Goal: Information Seeking & Learning: Learn about a topic

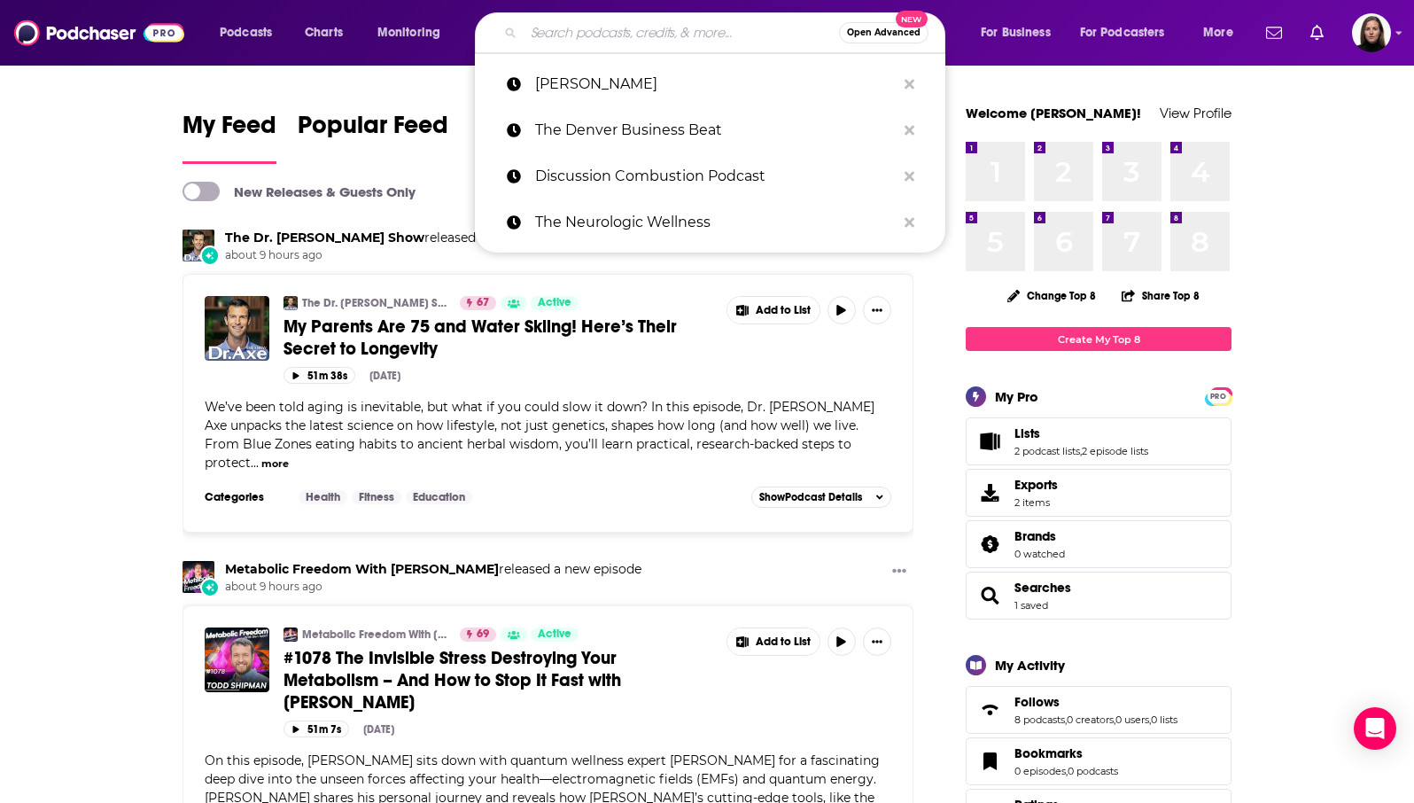
click at [559, 40] on input "Search podcasts, credits, & more..." at bounding box center [681, 33] width 315 height 28
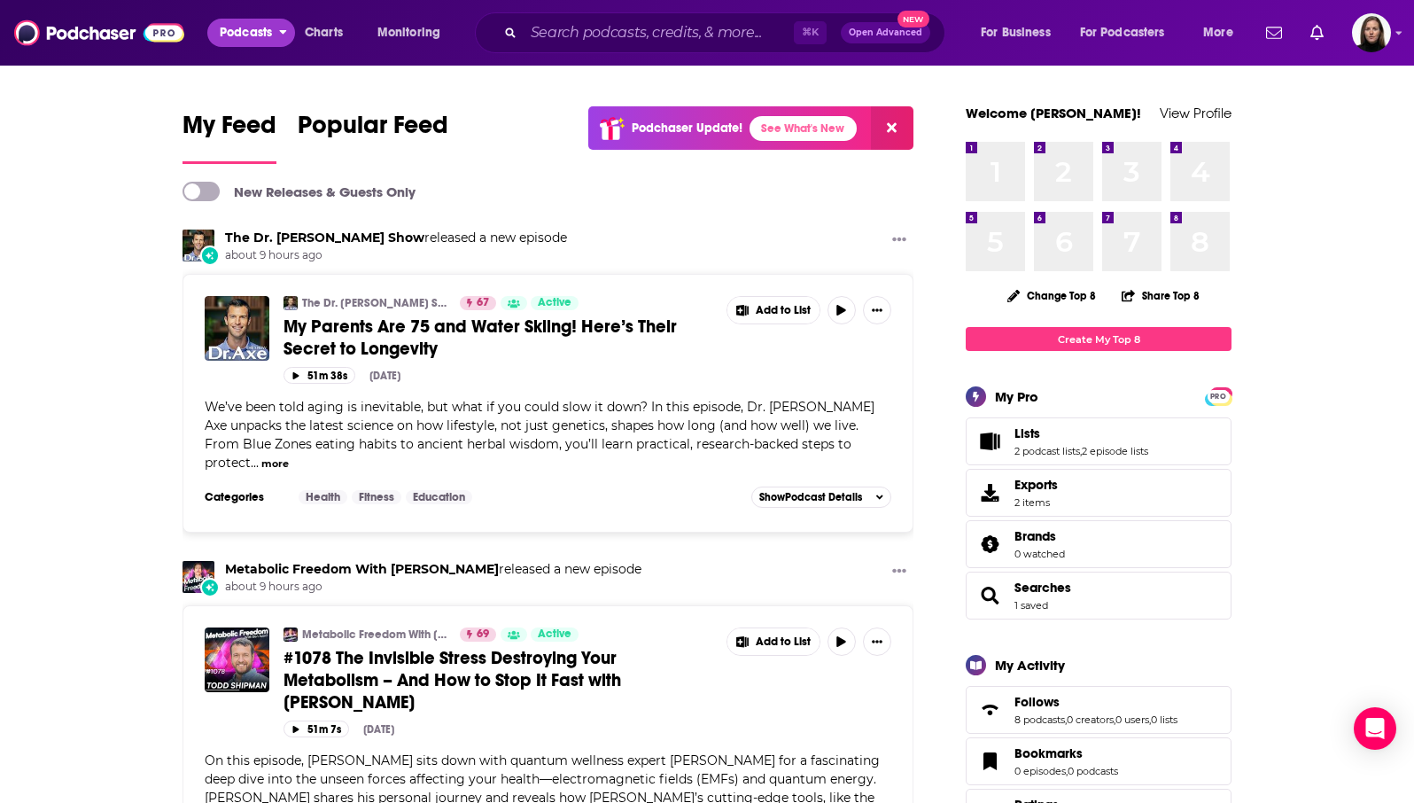
click at [240, 29] on span "Podcasts" at bounding box center [246, 32] width 52 height 25
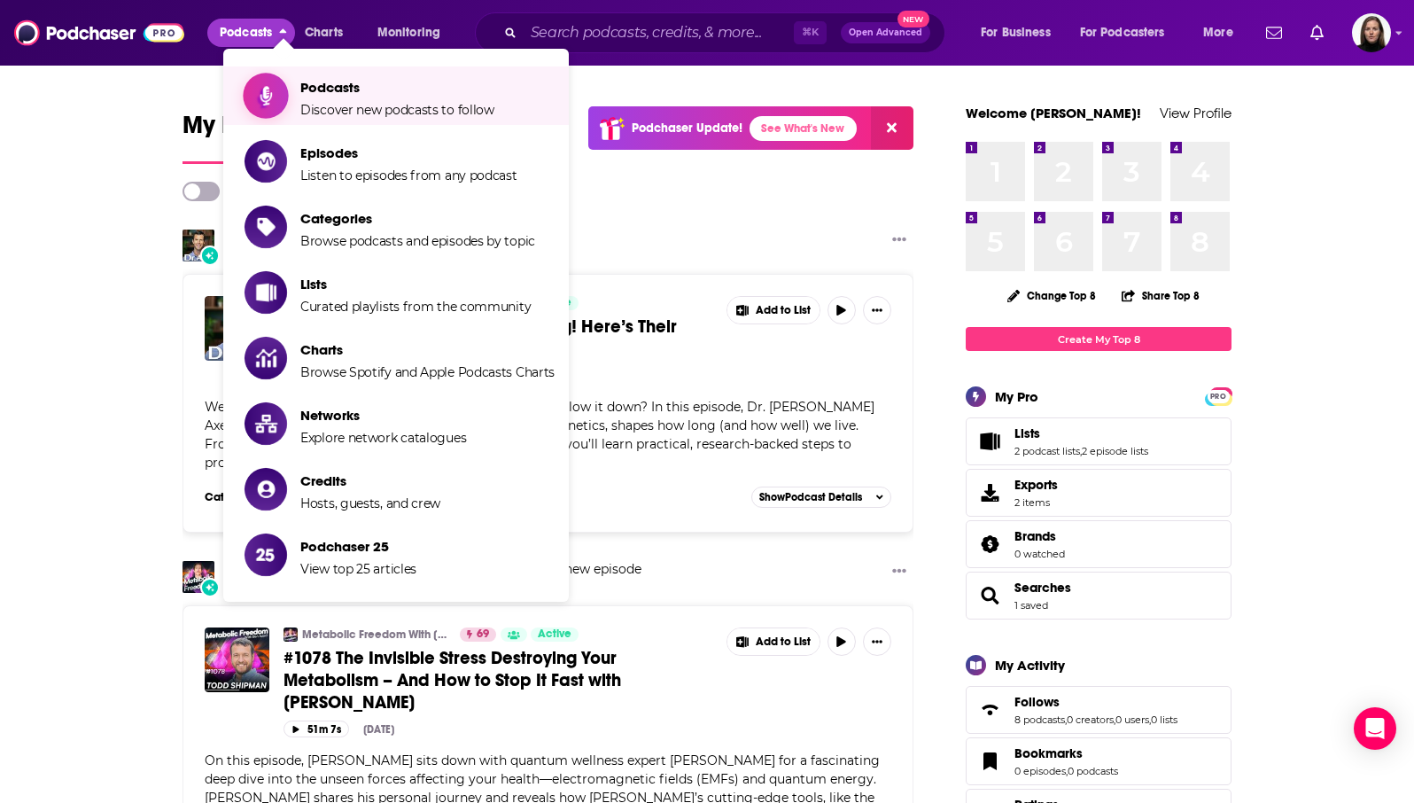
click at [328, 95] on span "Podcasts" at bounding box center [397, 87] width 194 height 17
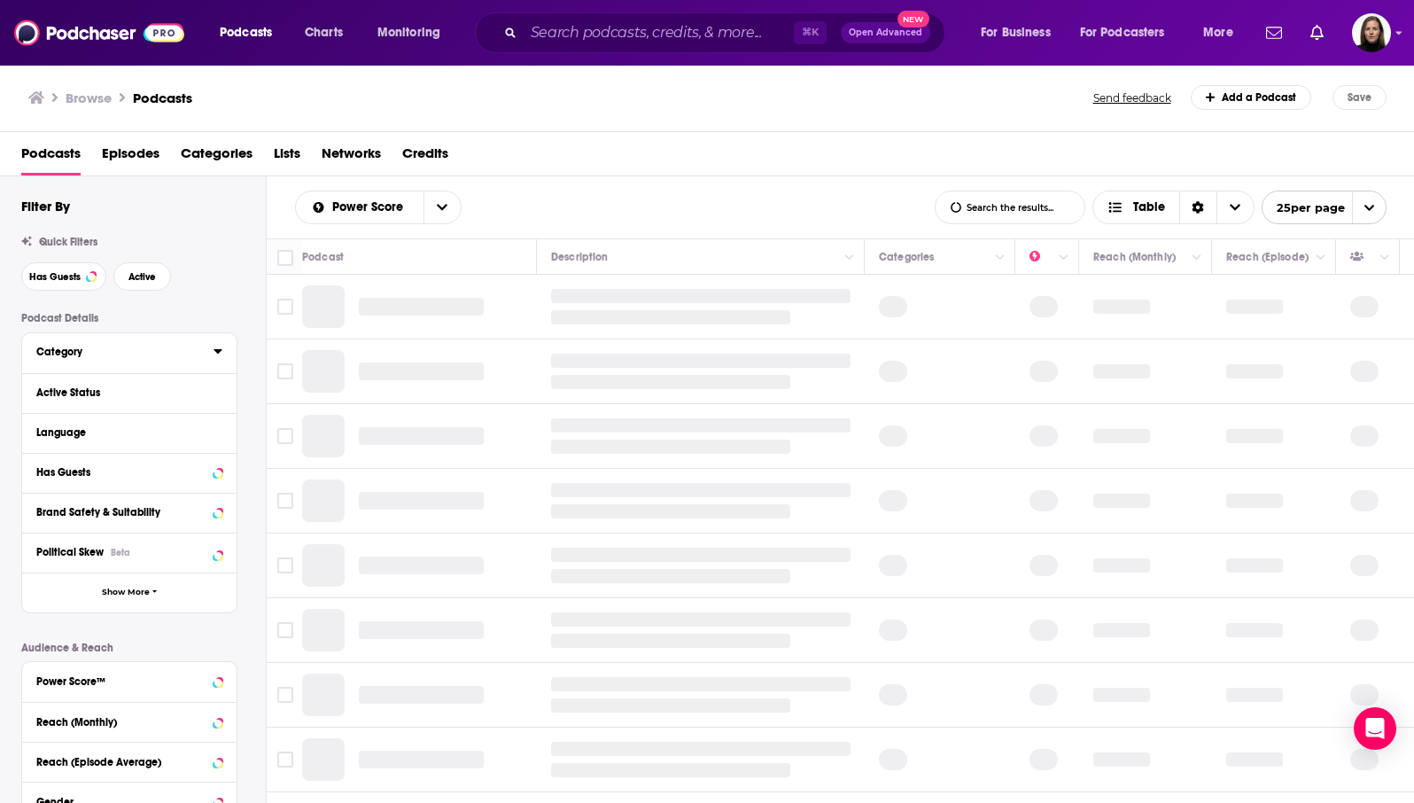
click at [116, 354] on div "Category" at bounding box center [119, 352] width 166 height 12
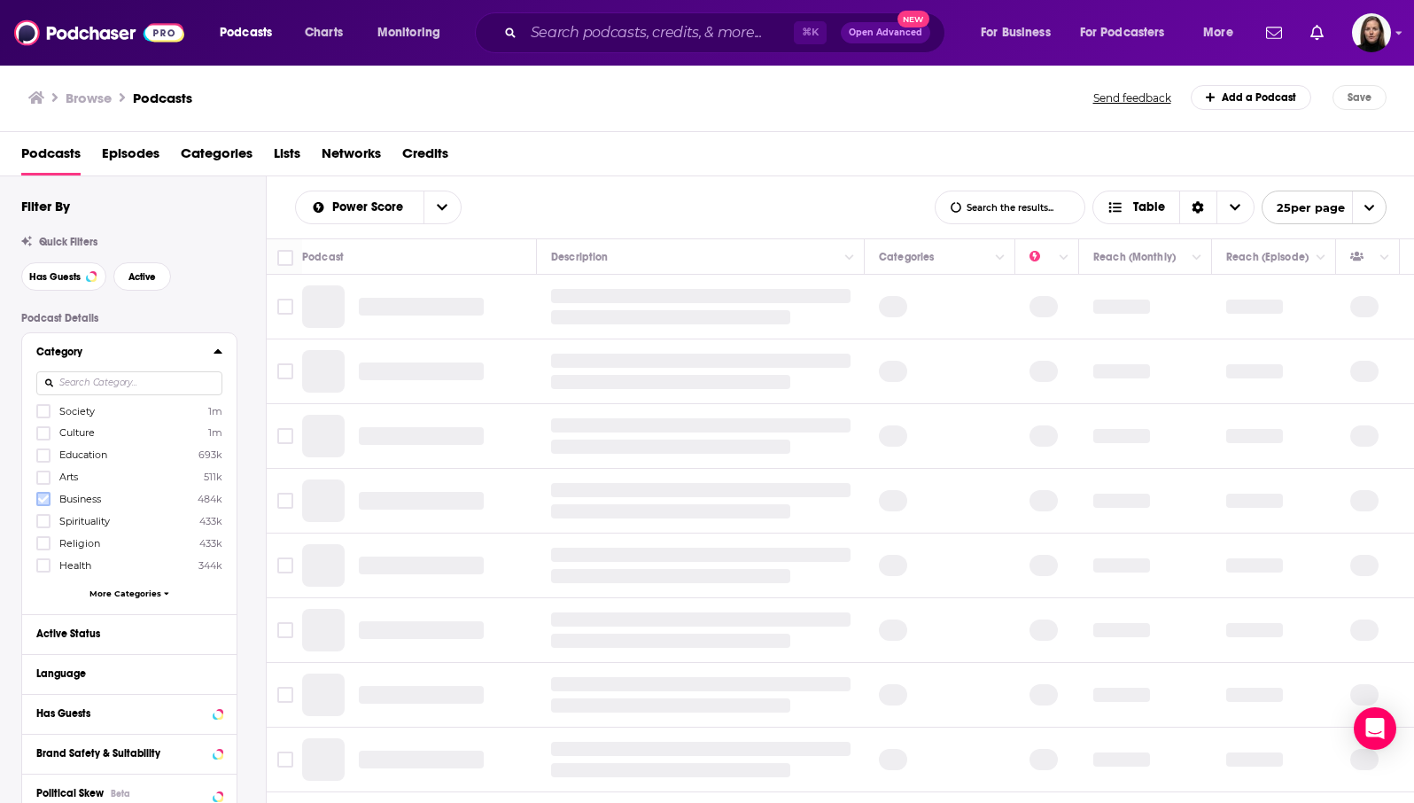
click at [46, 501] on icon at bounding box center [43, 499] width 11 height 11
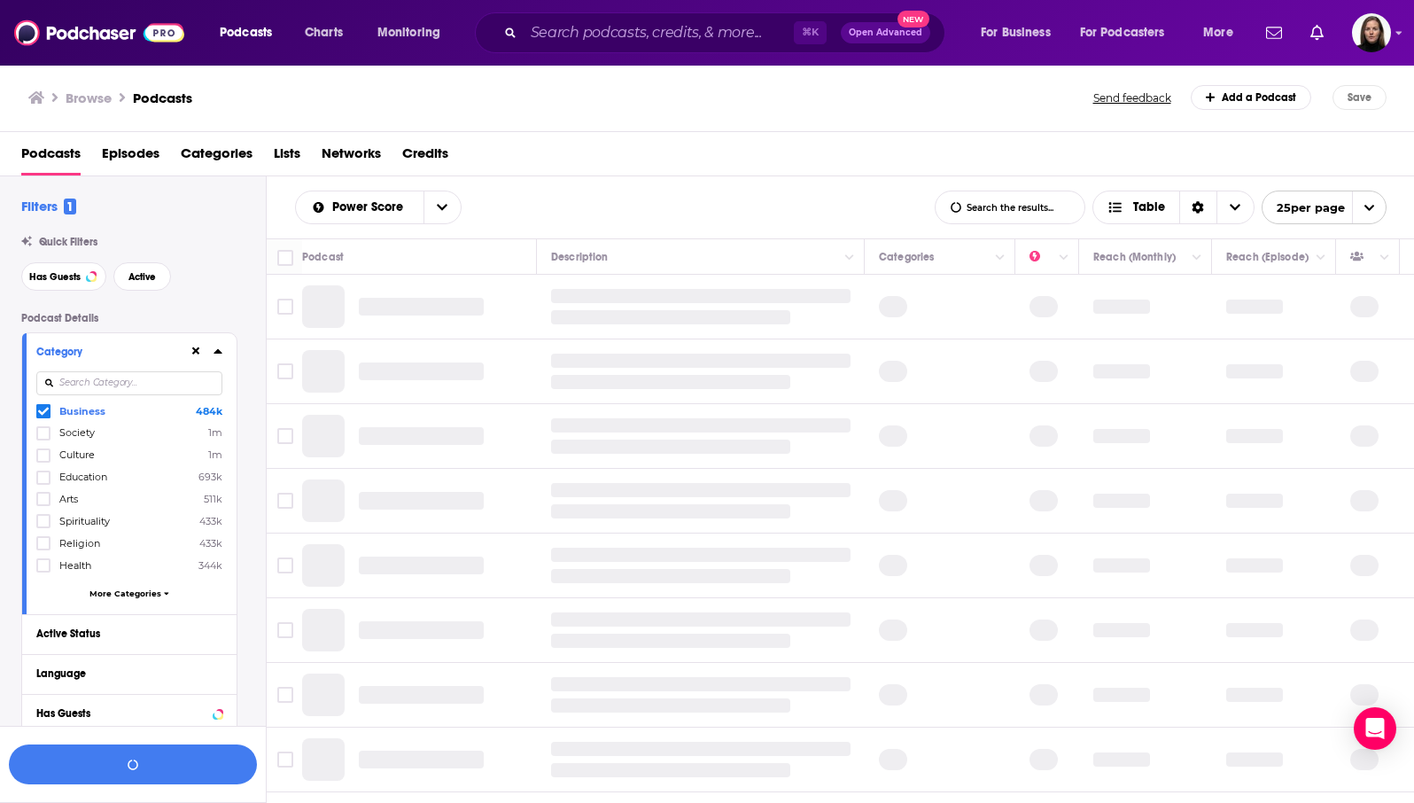
click at [111, 589] on span "More Categories" at bounding box center [125, 593] width 72 height 10
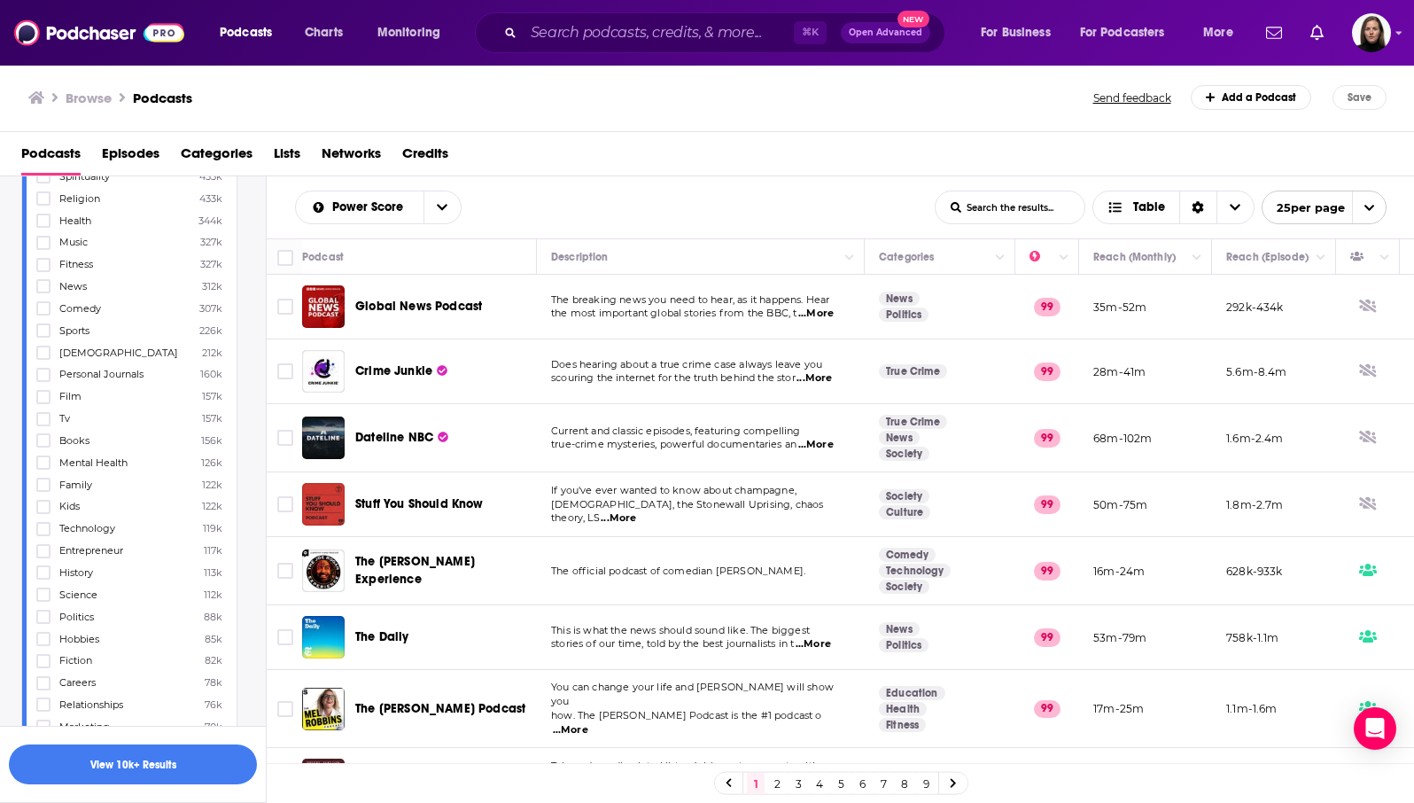
scroll to position [346, 0]
click at [46, 546] on icon at bounding box center [43, 550] width 11 height 8
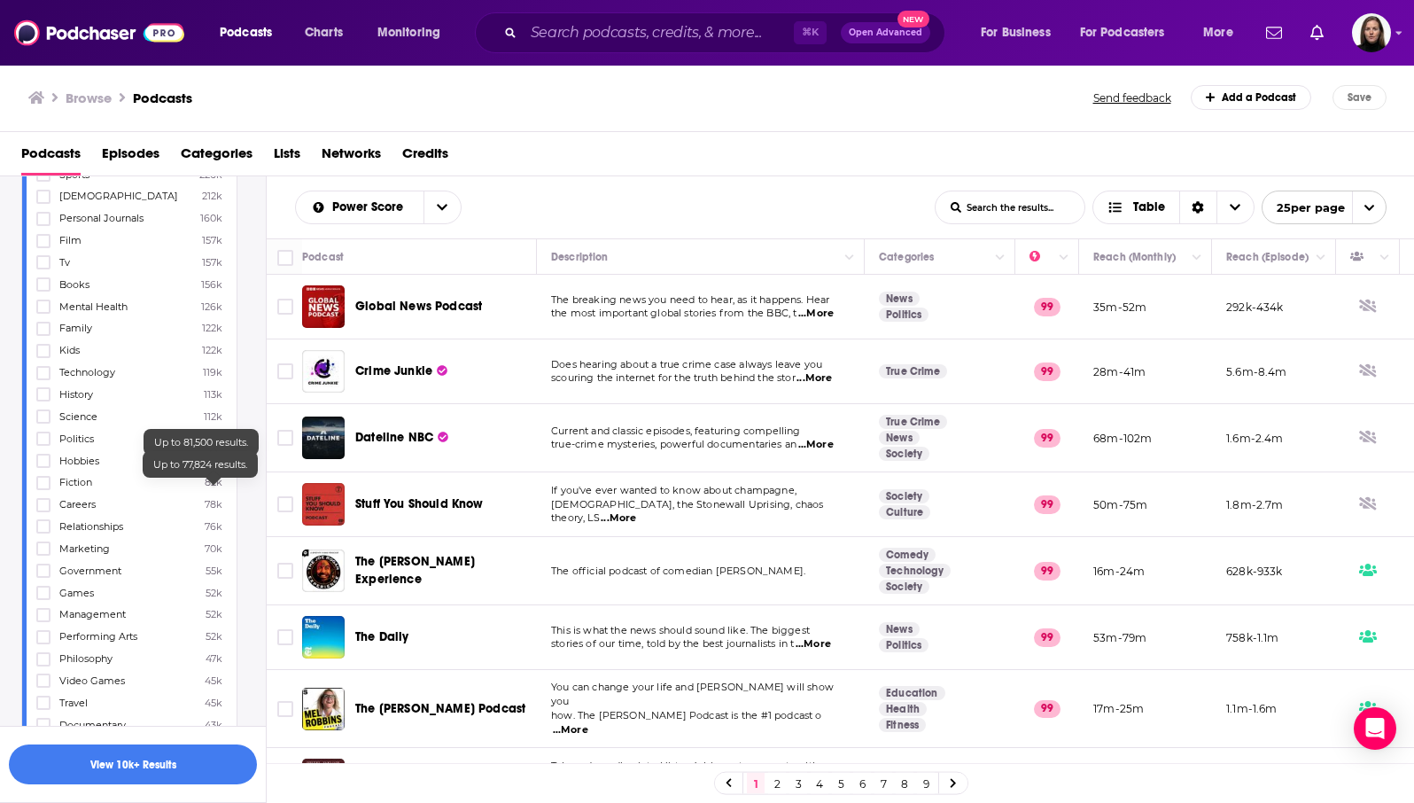
scroll to position [544, 0]
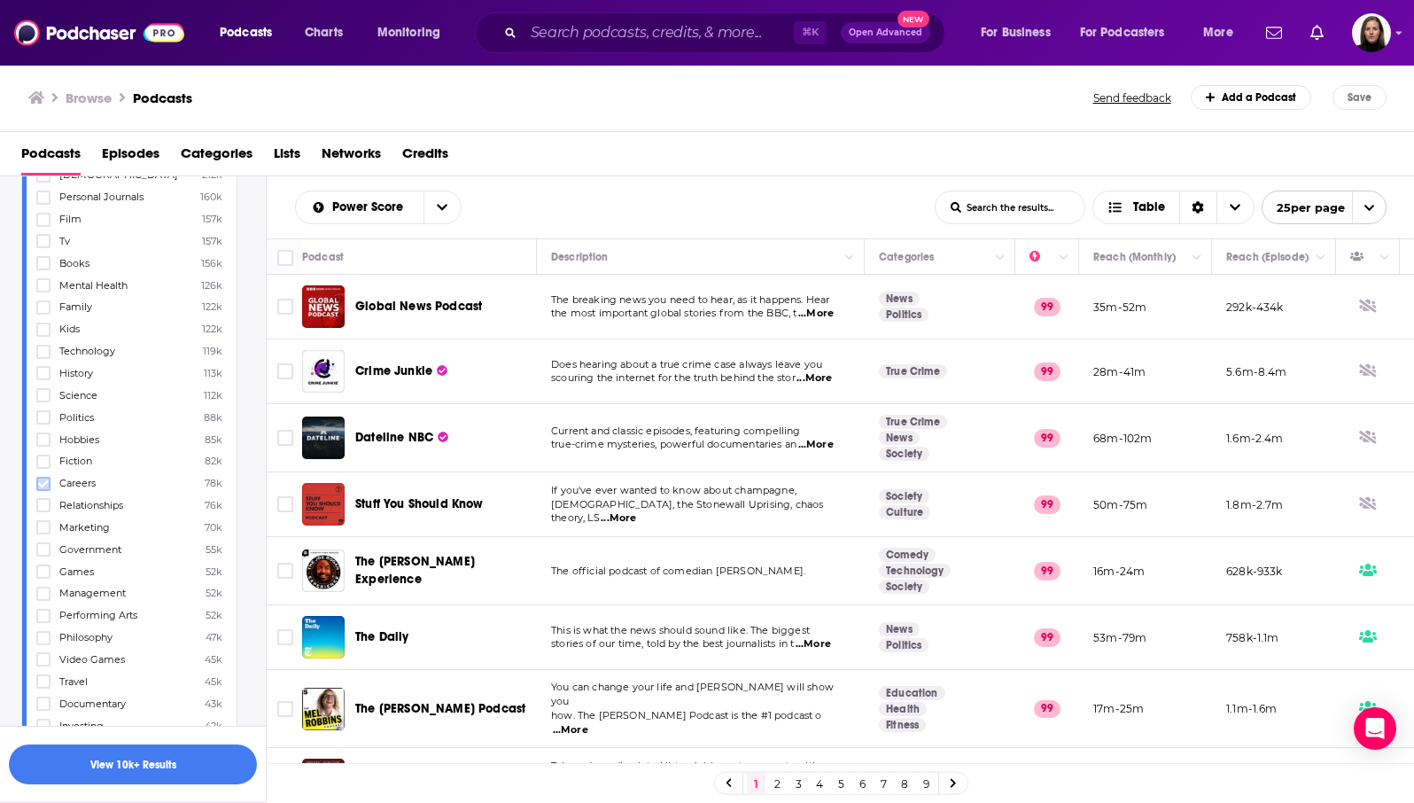
click at [46, 479] on icon at bounding box center [43, 483] width 11 height 8
click at [45, 499] on icon at bounding box center [43, 504] width 11 height 11
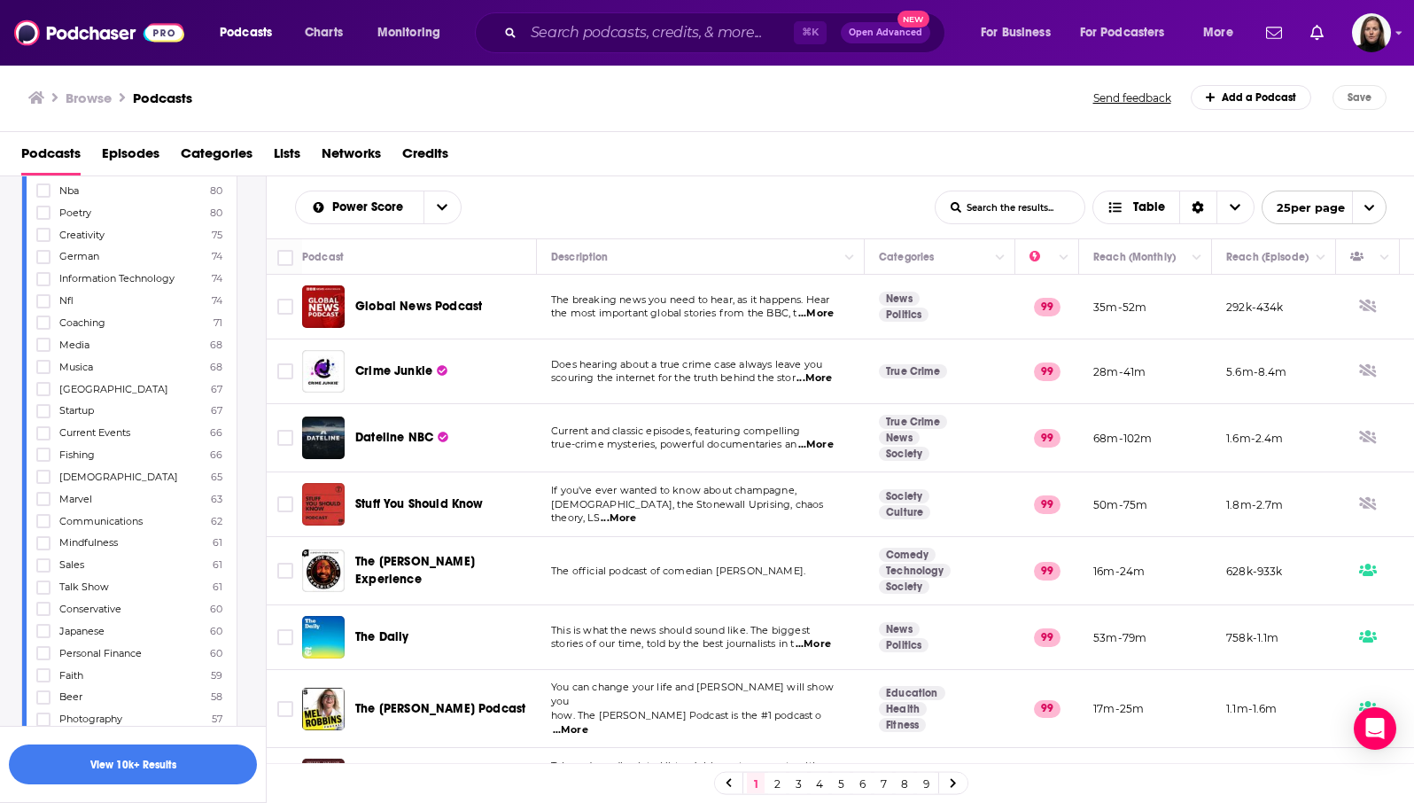
scroll to position [4154, 0]
click at [42, 644] on icon at bounding box center [43, 648] width 11 height 8
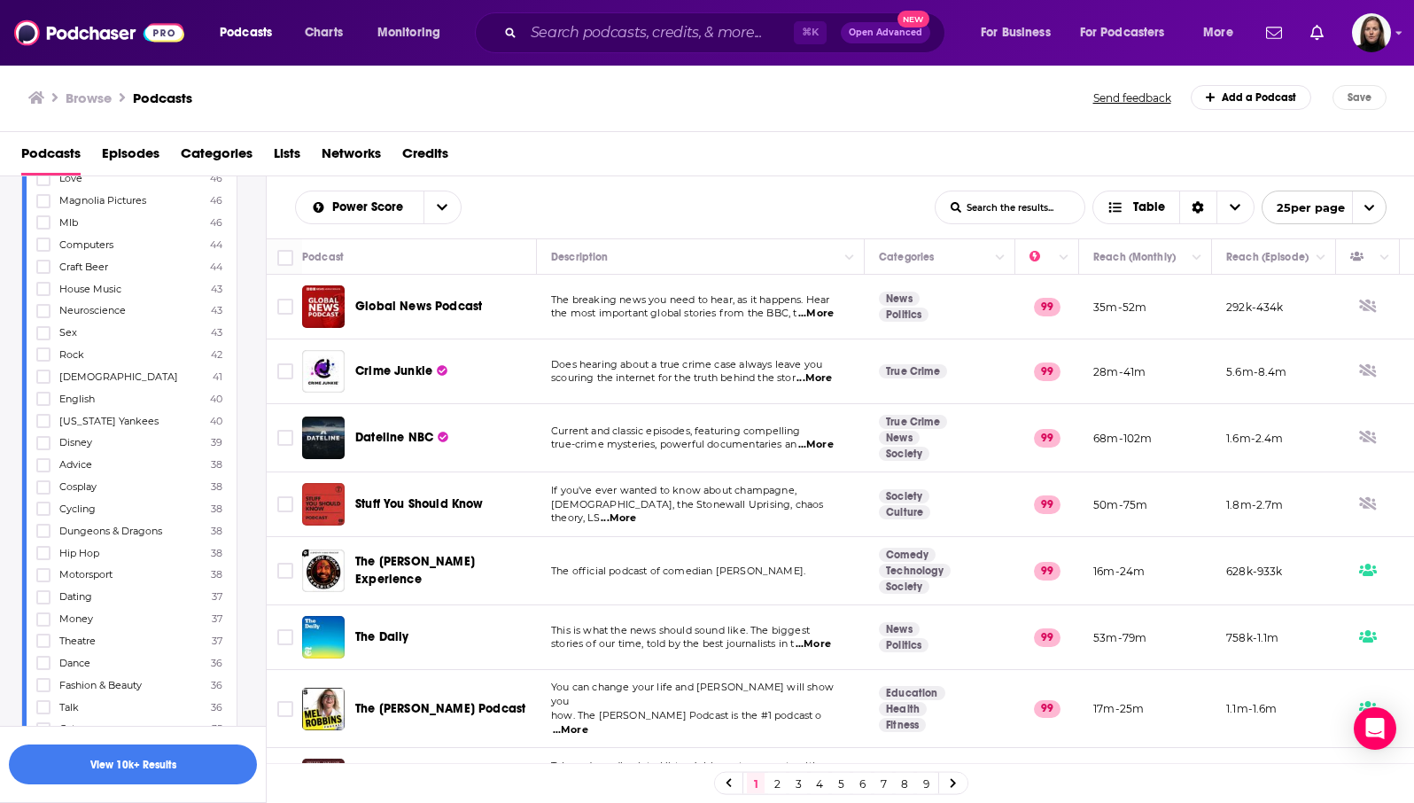
scroll to position [5287, 0]
click at [43, 611] on icon at bounding box center [43, 615] width 11 height 8
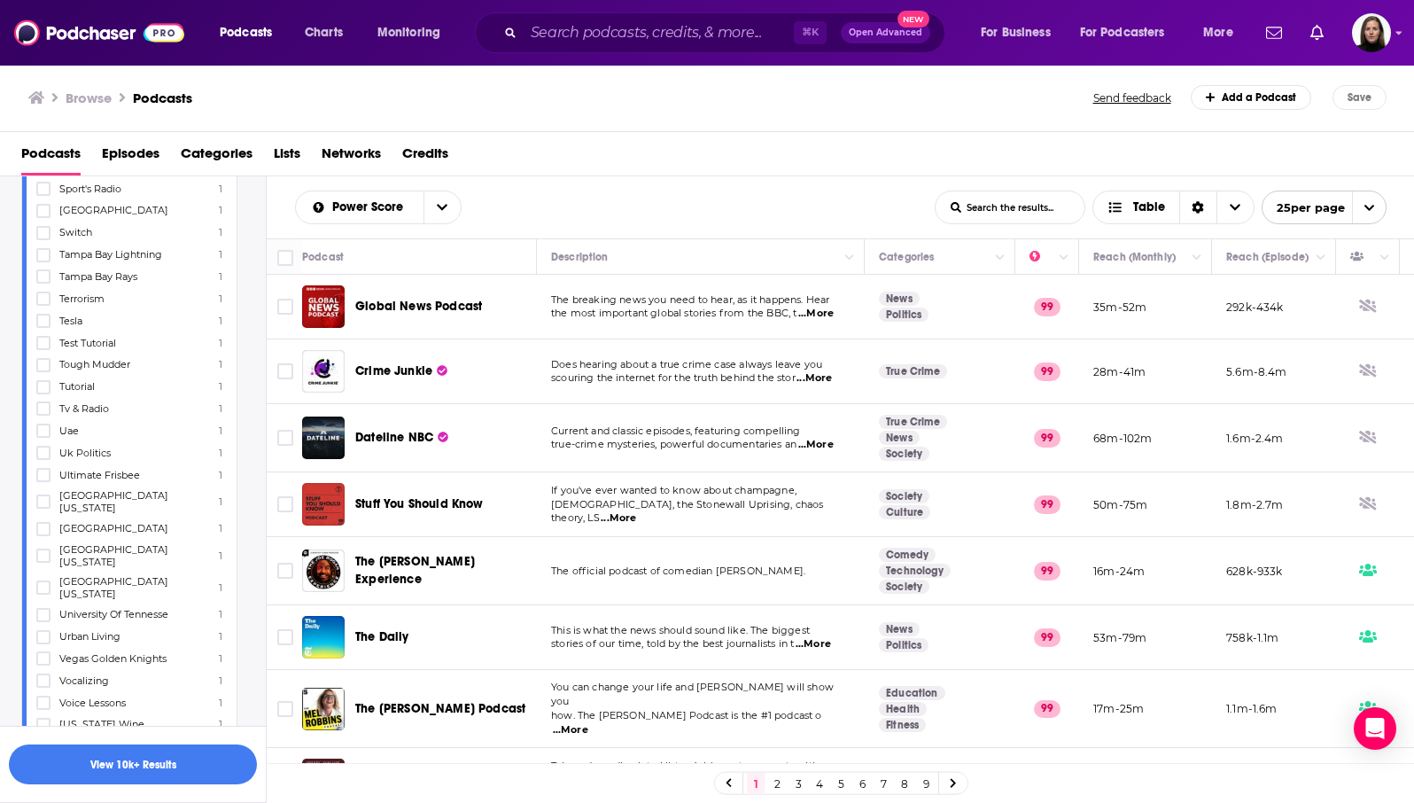
scroll to position [21728, 0]
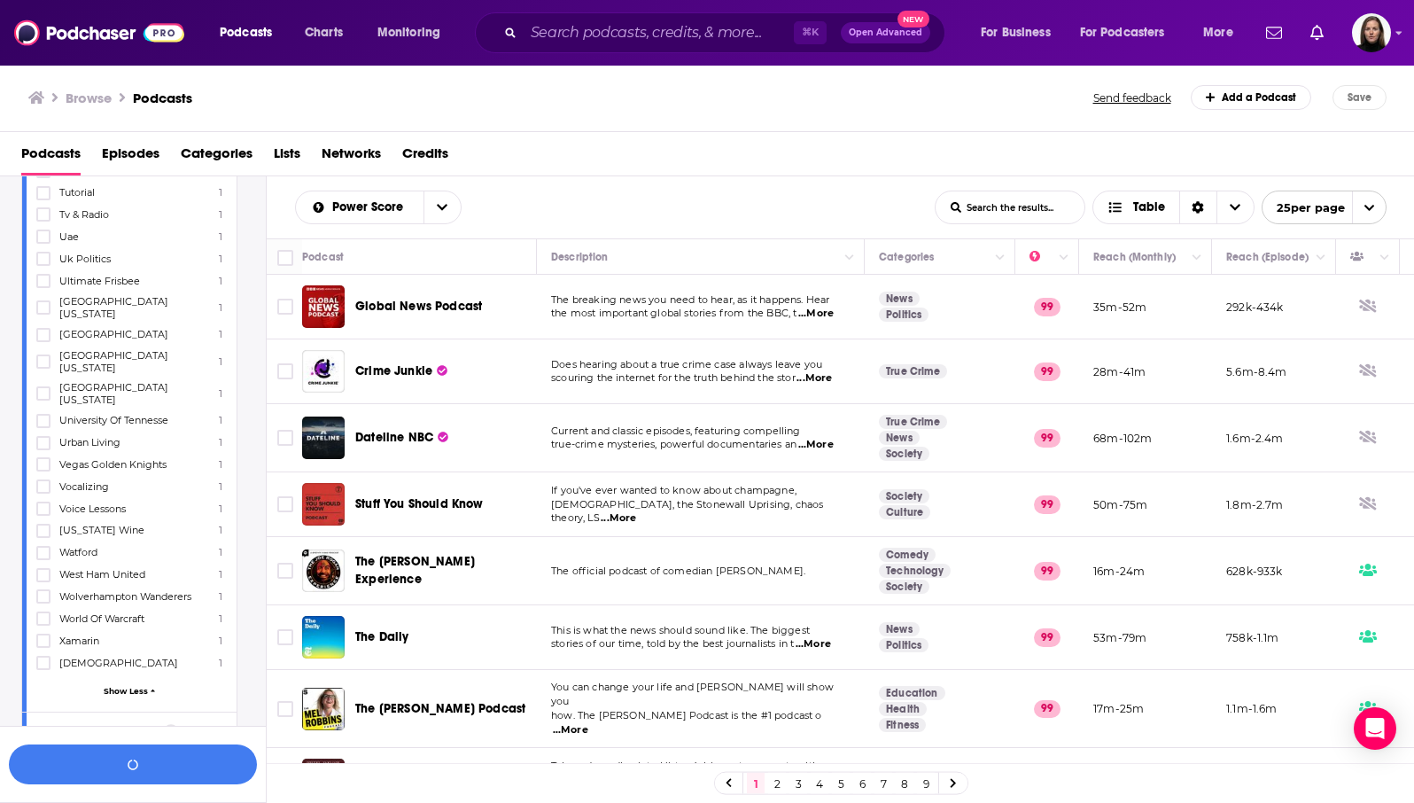
scroll to position [21928, 0]
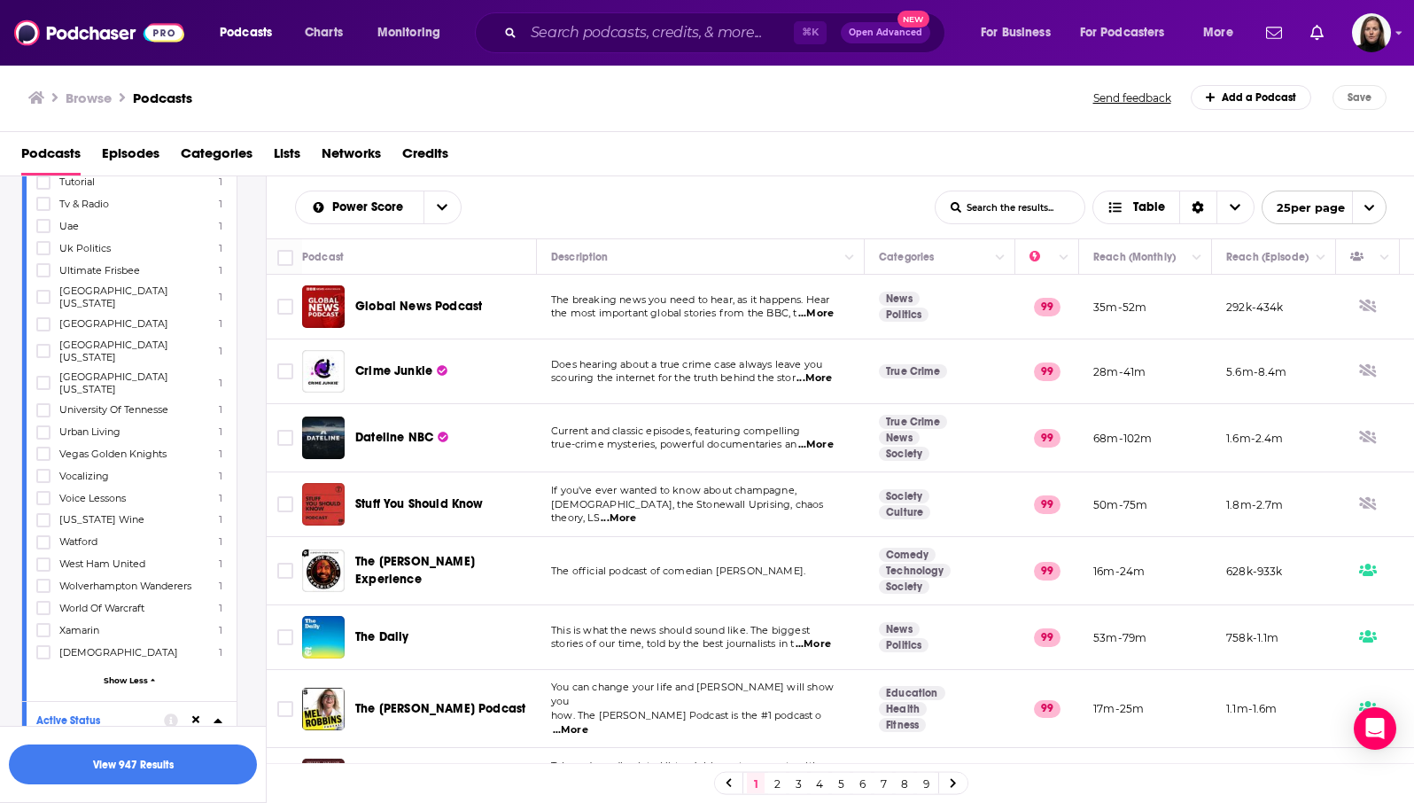
scroll to position [21941, 0]
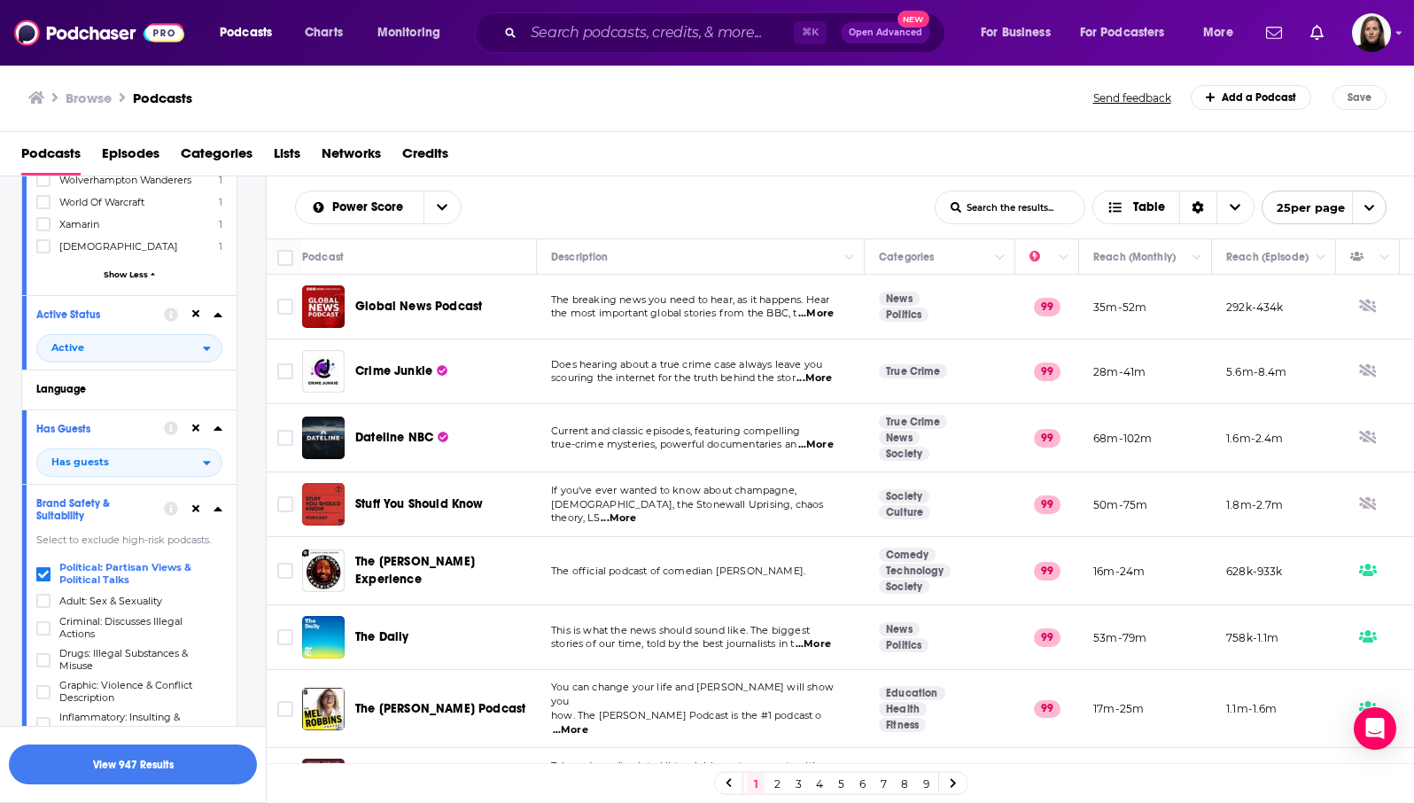
scroll to position [22341, 0]
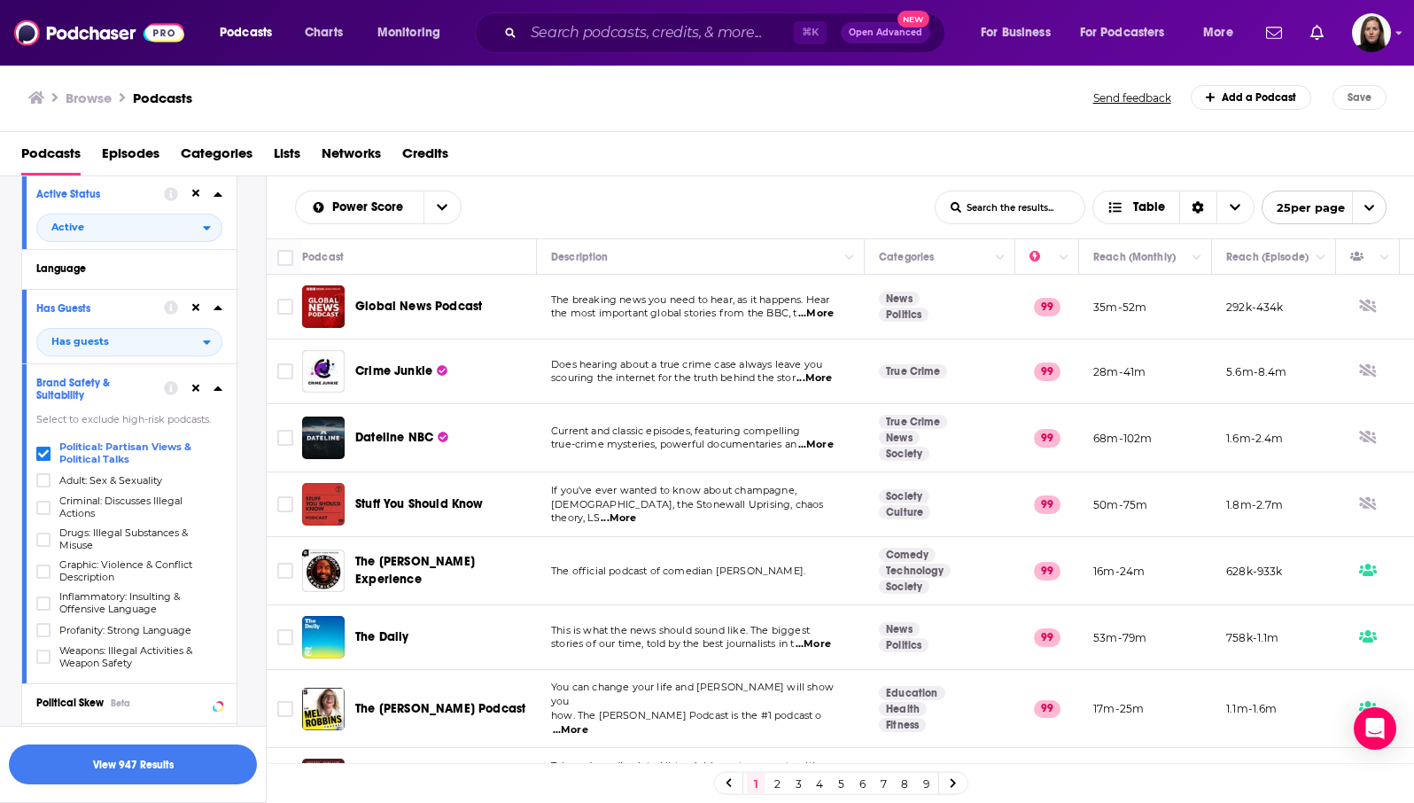
scroll to position [22472, 0]
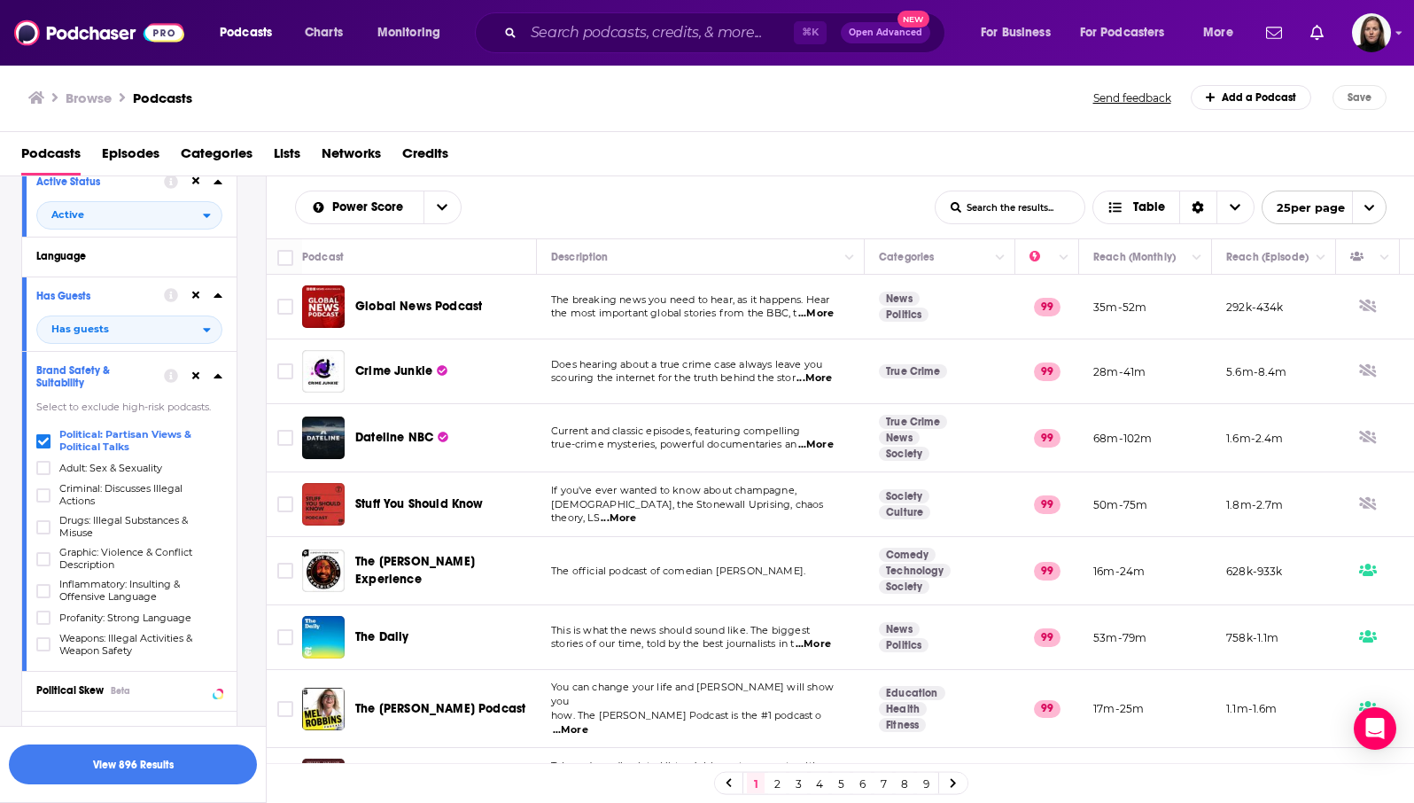
type input "10000"
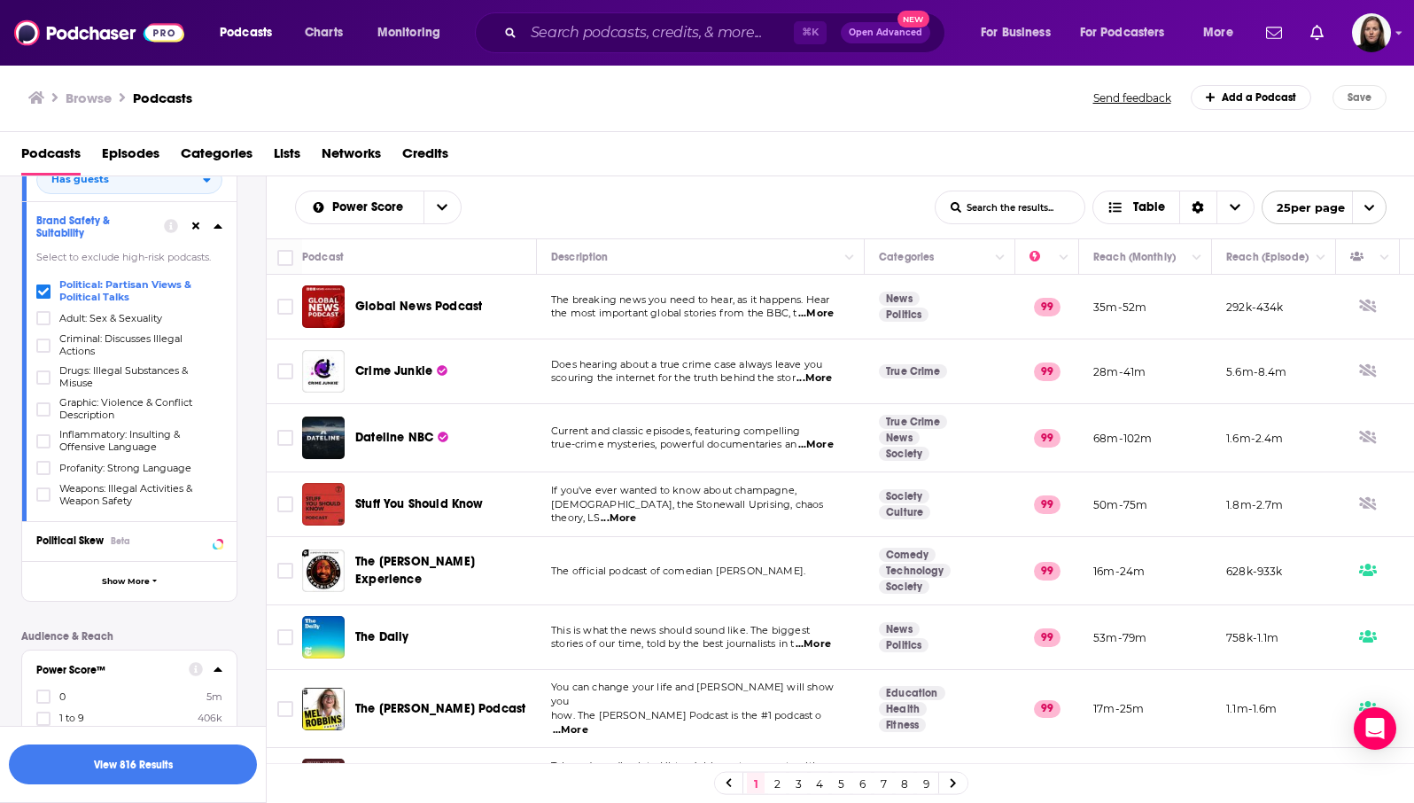
scroll to position [22629, 0]
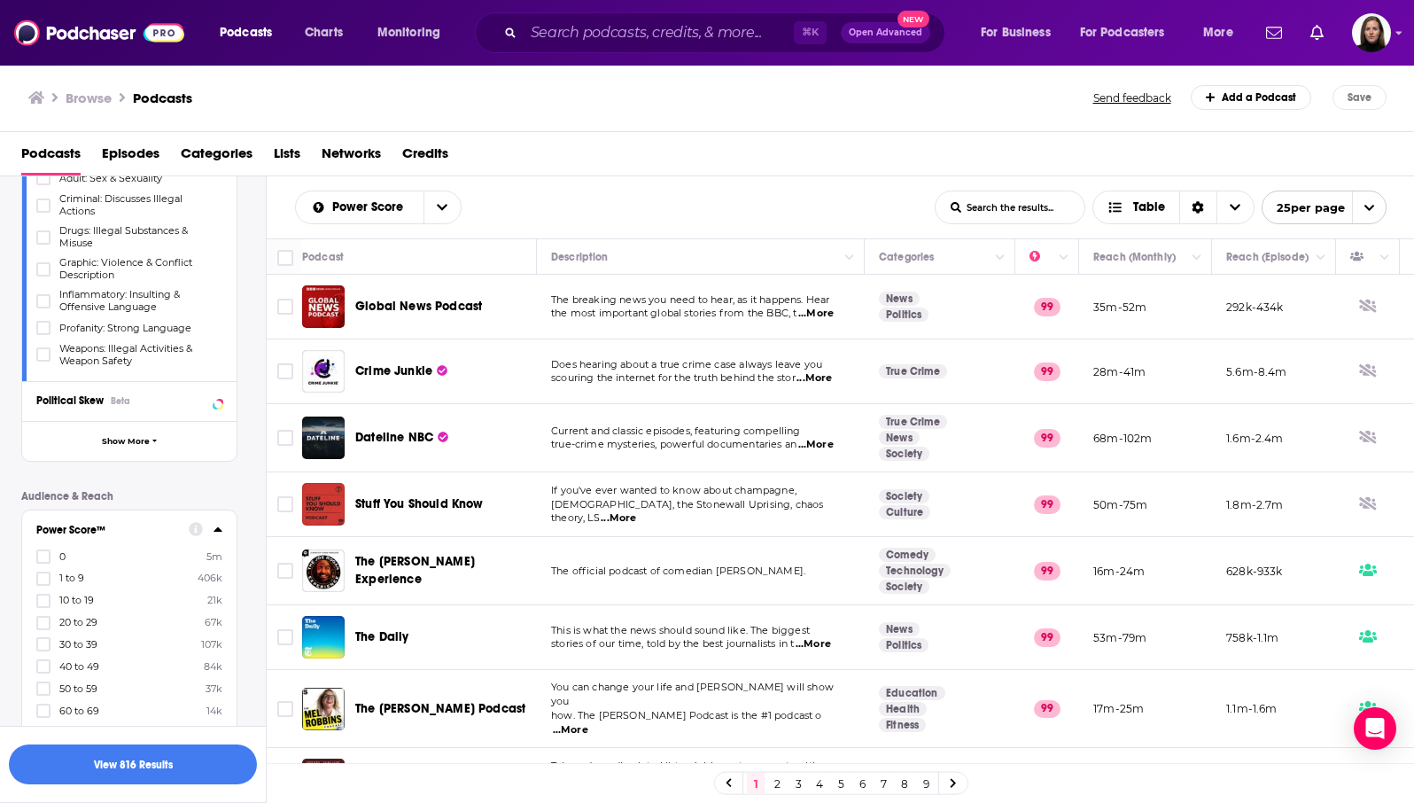
scroll to position [22758, 0]
click at [155, 767] on button "View 816 Results" at bounding box center [133, 764] width 248 height 40
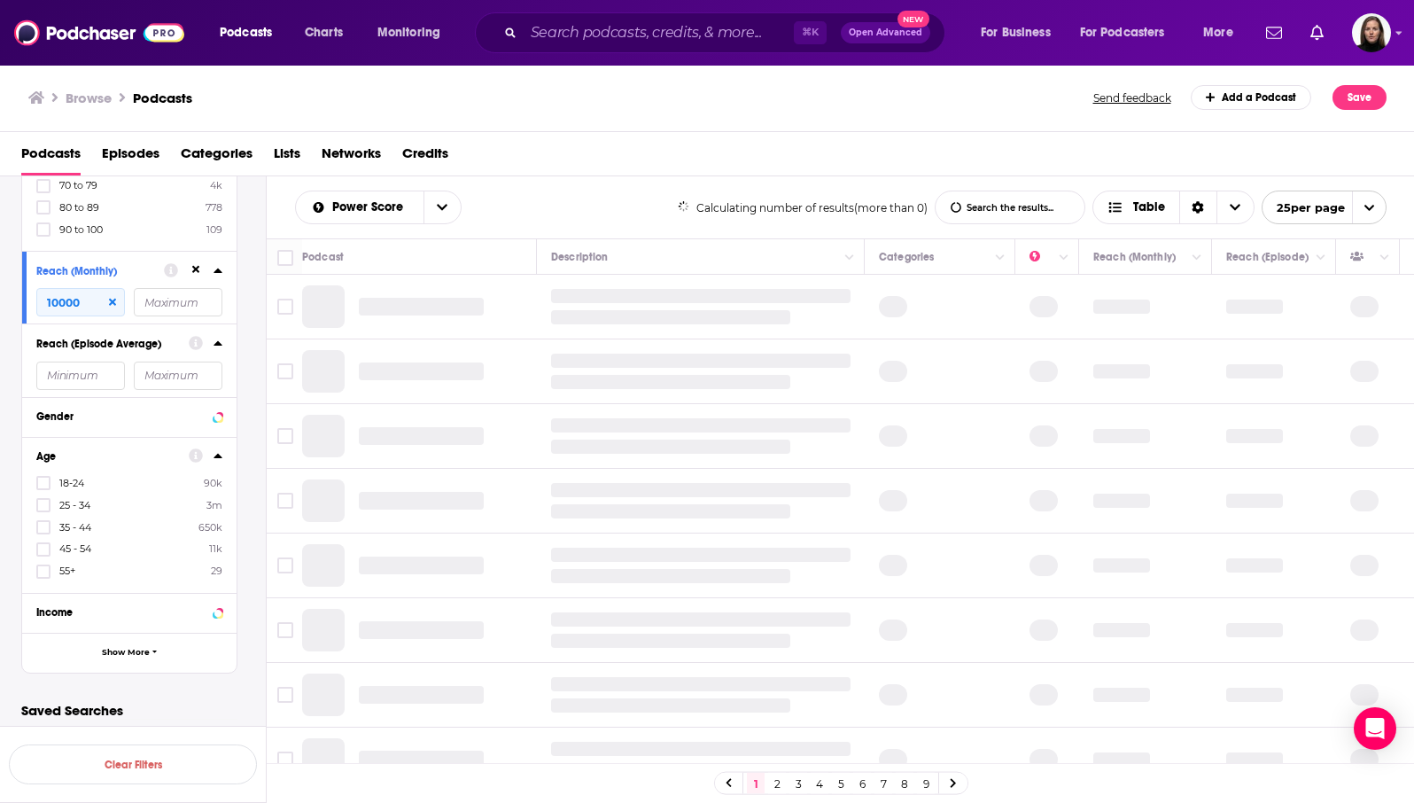
scroll to position [4085, 0]
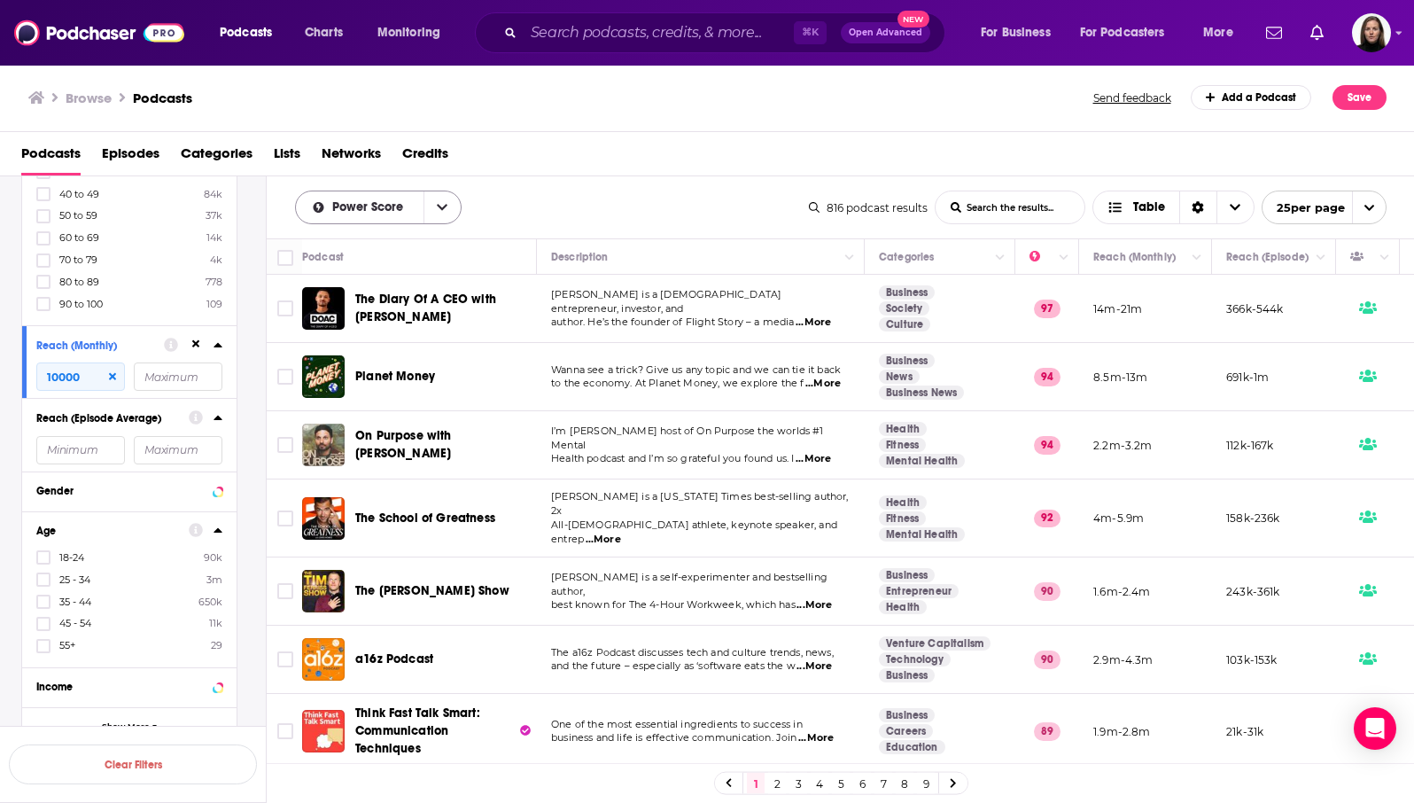
click at [446, 206] on icon "open menu" at bounding box center [442, 207] width 11 height 12
click at [361, 239] on span "By Rating" at bounding box center [389, 240] width 116 height 10
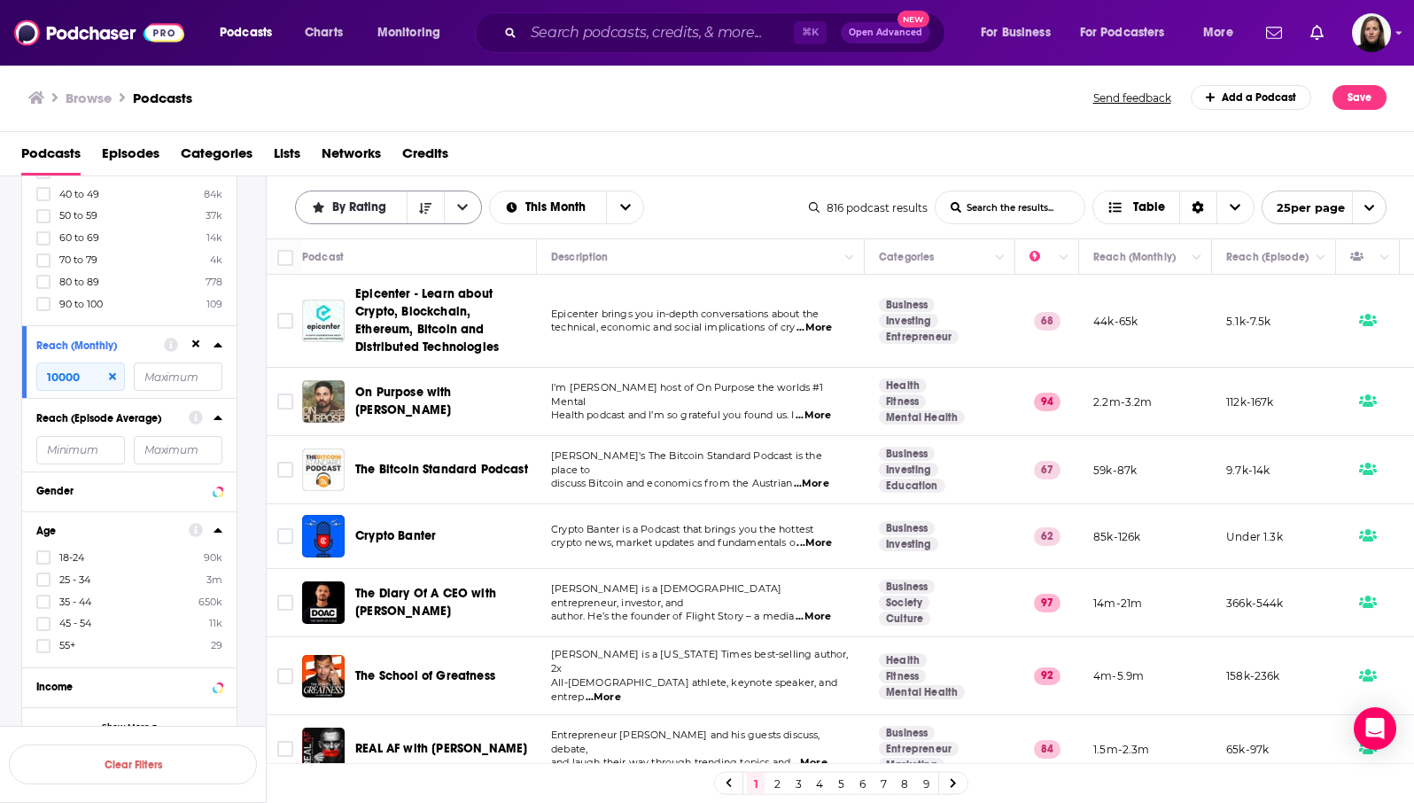
click at [468, 206] on button "open menu" at bounding box center [462, 207] width 37 height 32
click at [342, 323] on span "Power Score" at bounding box center [399, 328] width 136 height 10
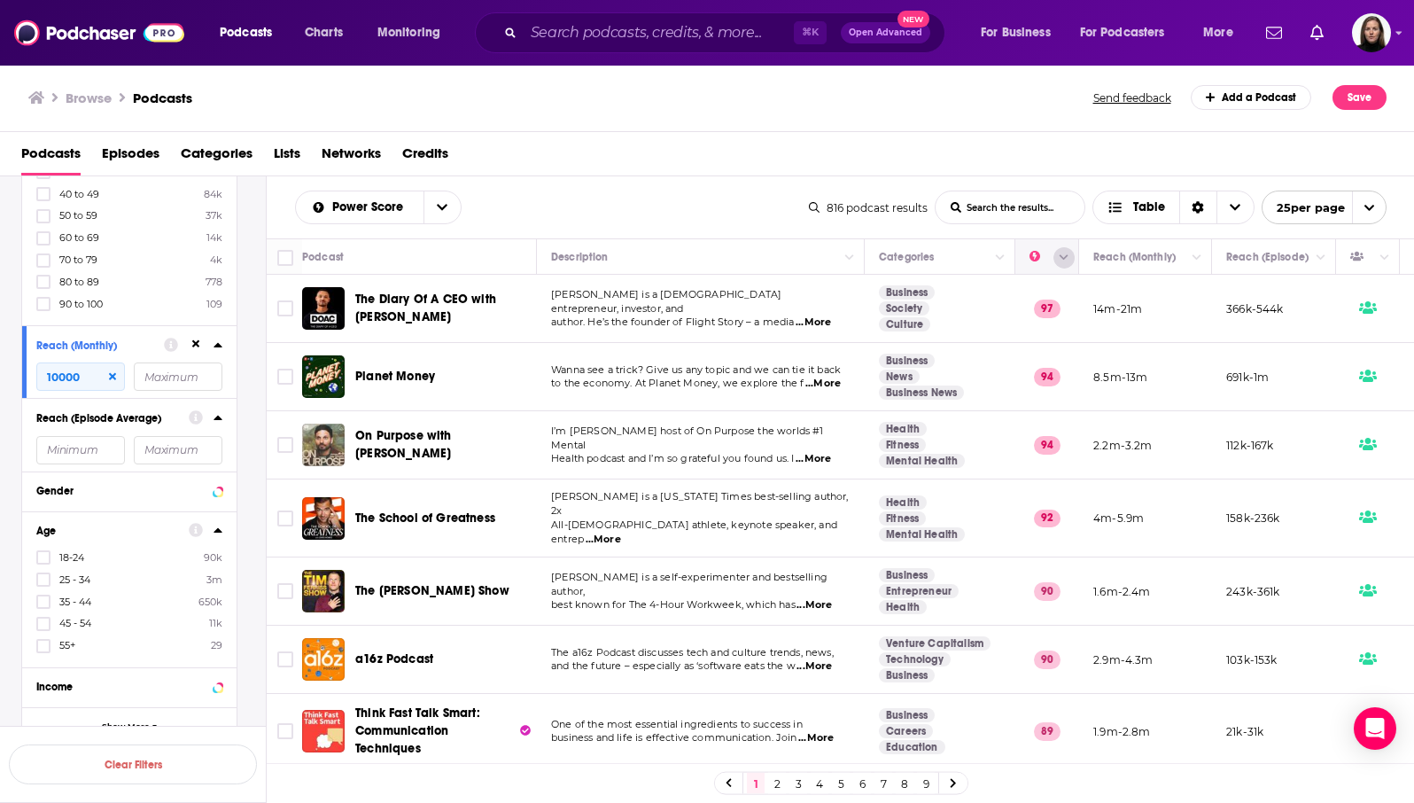
click at [1062, 256] on icon "Column Actions" at bounding box center [1064, 258] width 9 height 11
click at [615, 177] on div at bounding box center [707, 401] width 1414 height 803
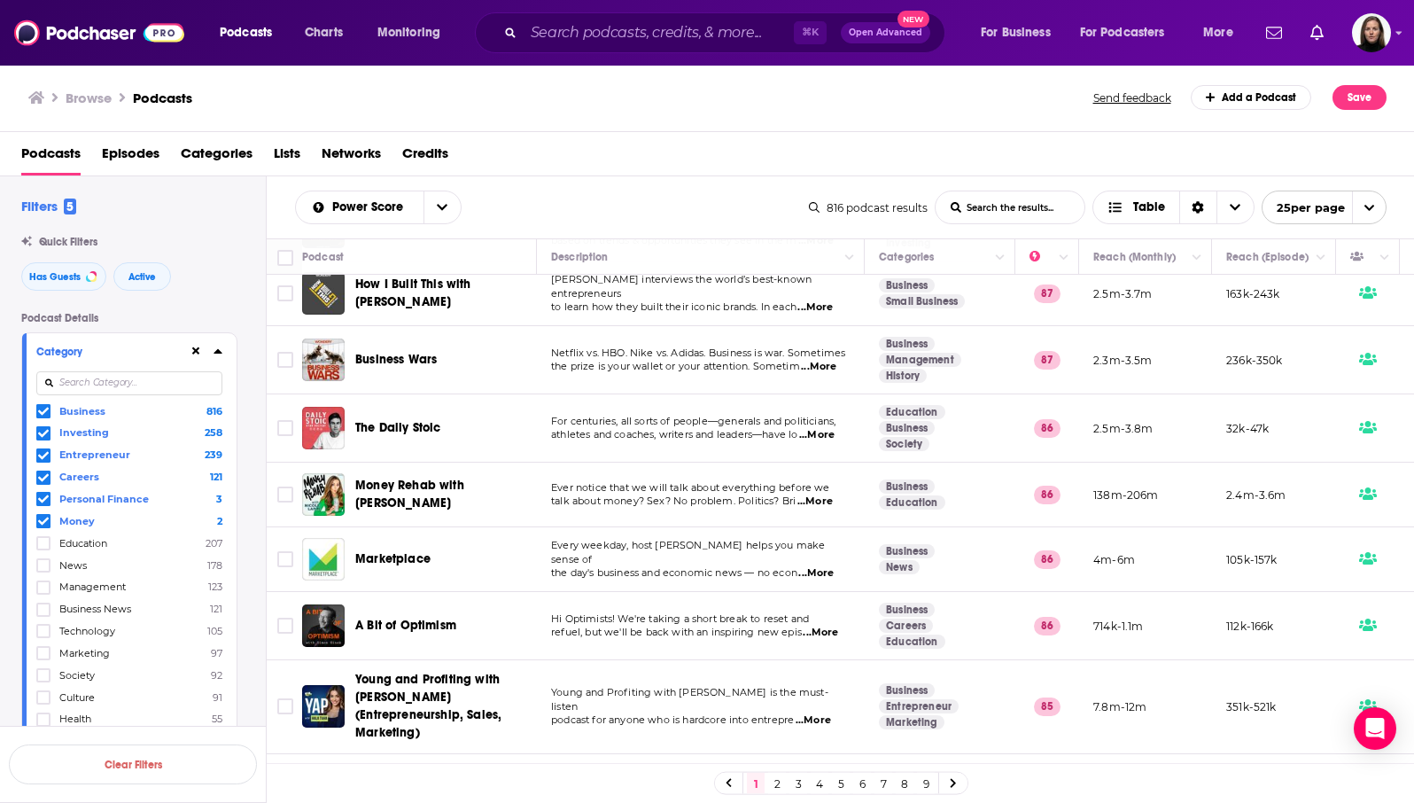
scroll to position [0, 0]
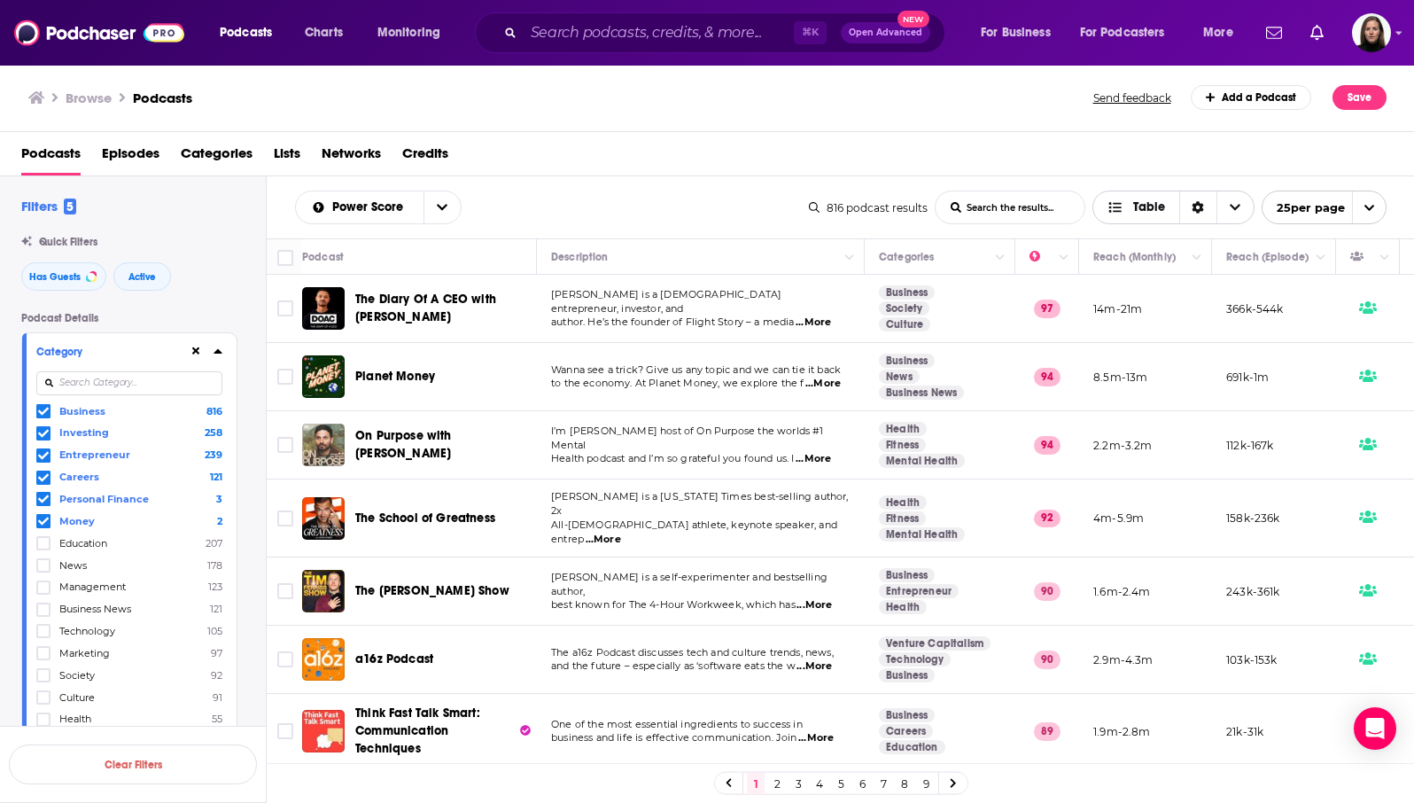
click at [1154, 207] on span "Table" at bounding box center [1149, 207] width 32 height 12
click at [1145, 238] on span "Card" at bounding box center [1185, 240] width 111 height 10
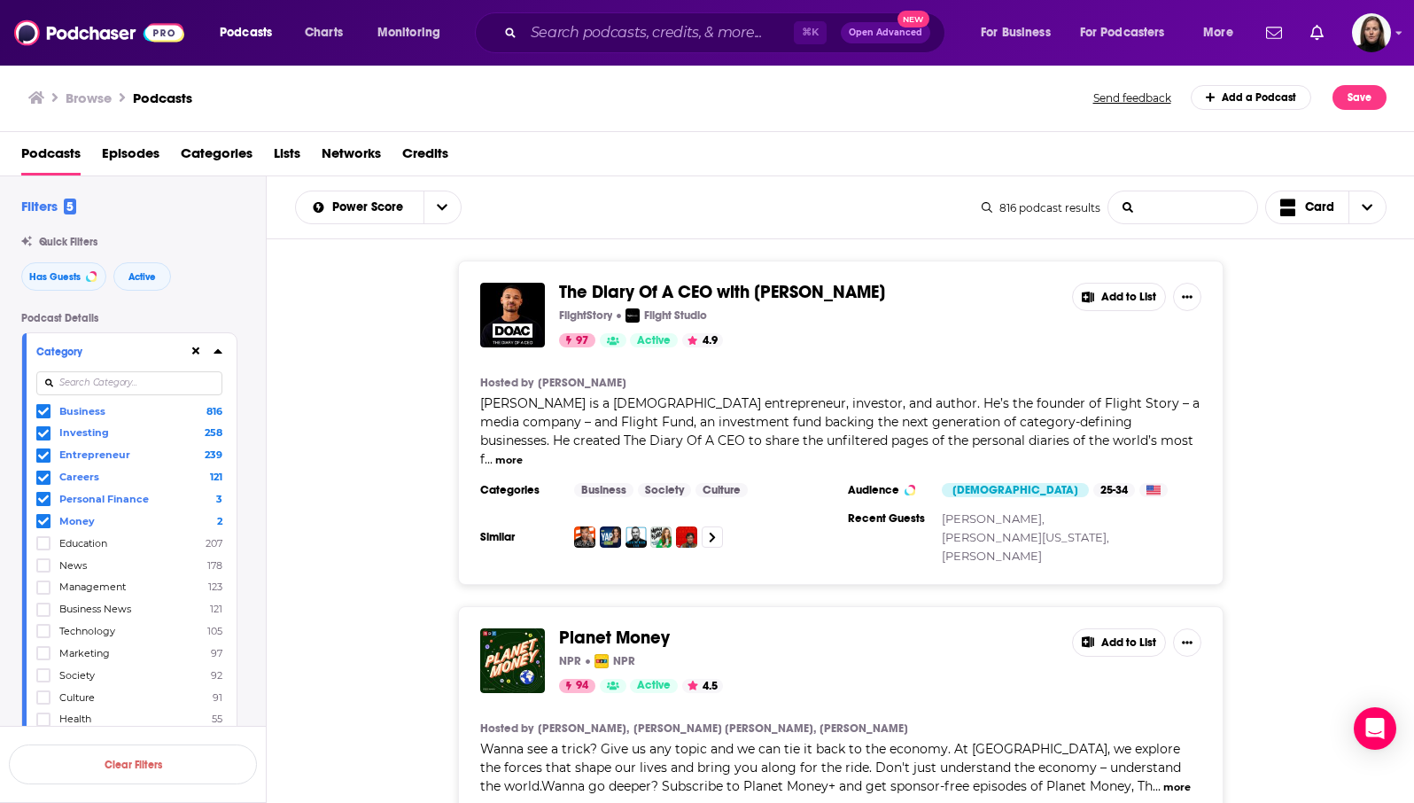
click at [1178, 208] on input "List Search Input" at bounding box center [1182, 207] width 149 height 32
click at [1361, 203] on span "Choose View" at bounding box center [1366, 207] width 37 height 32
click at [1327, 276] on div "Gallery" at bounding box center [1326, 269] width 122 height 30
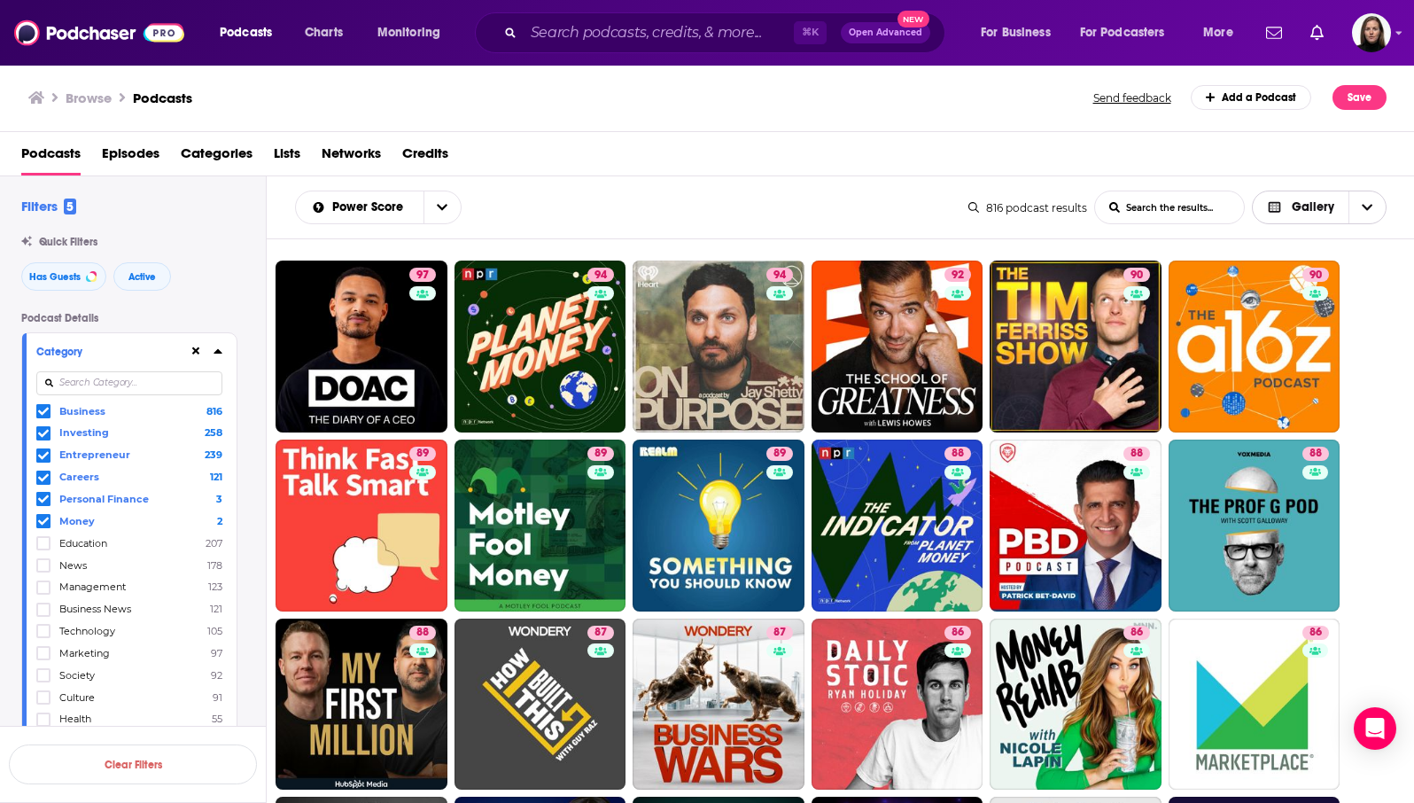
click at [1367, 205] on icon "Choose View" at bounding box center [1367, 207] width 11 height 12
click at [1312, 297] on span "Table" at bounding box center [1330, 299] width 84 height 10
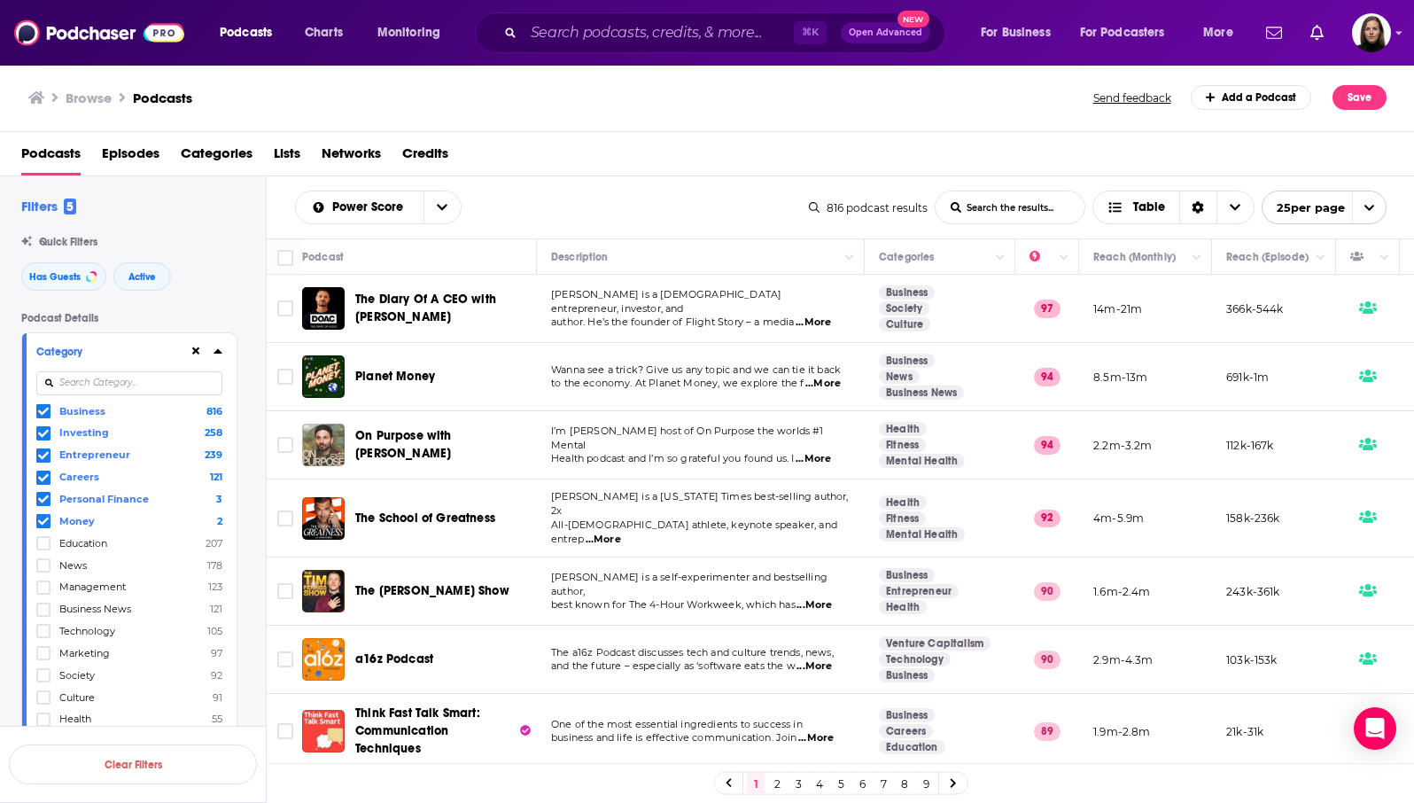
click at [925, 779] on link "9" at bounding box center [926, 783] width 18 height 21
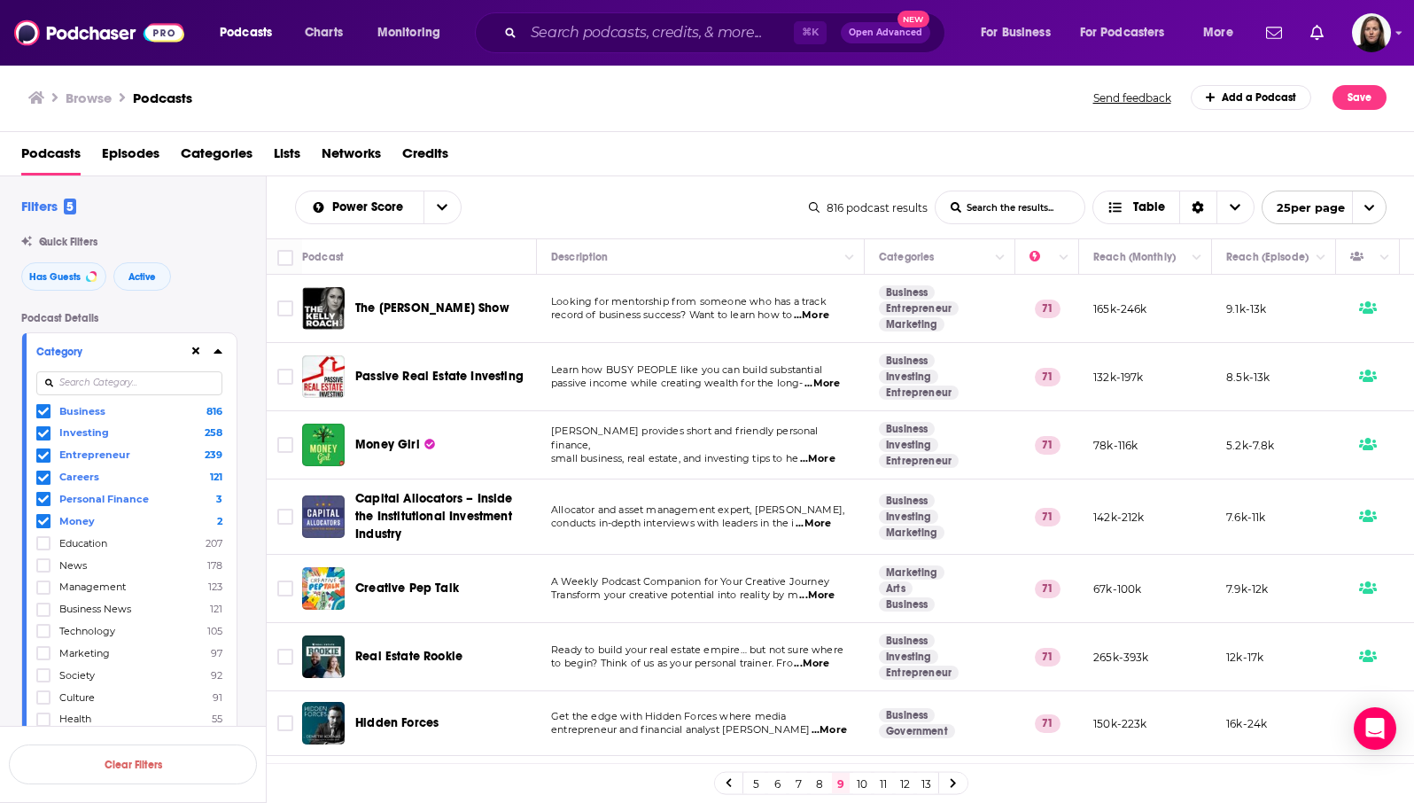
click at [932, 784] on link "13" at bounding box center [926, 783] width 18 height 21
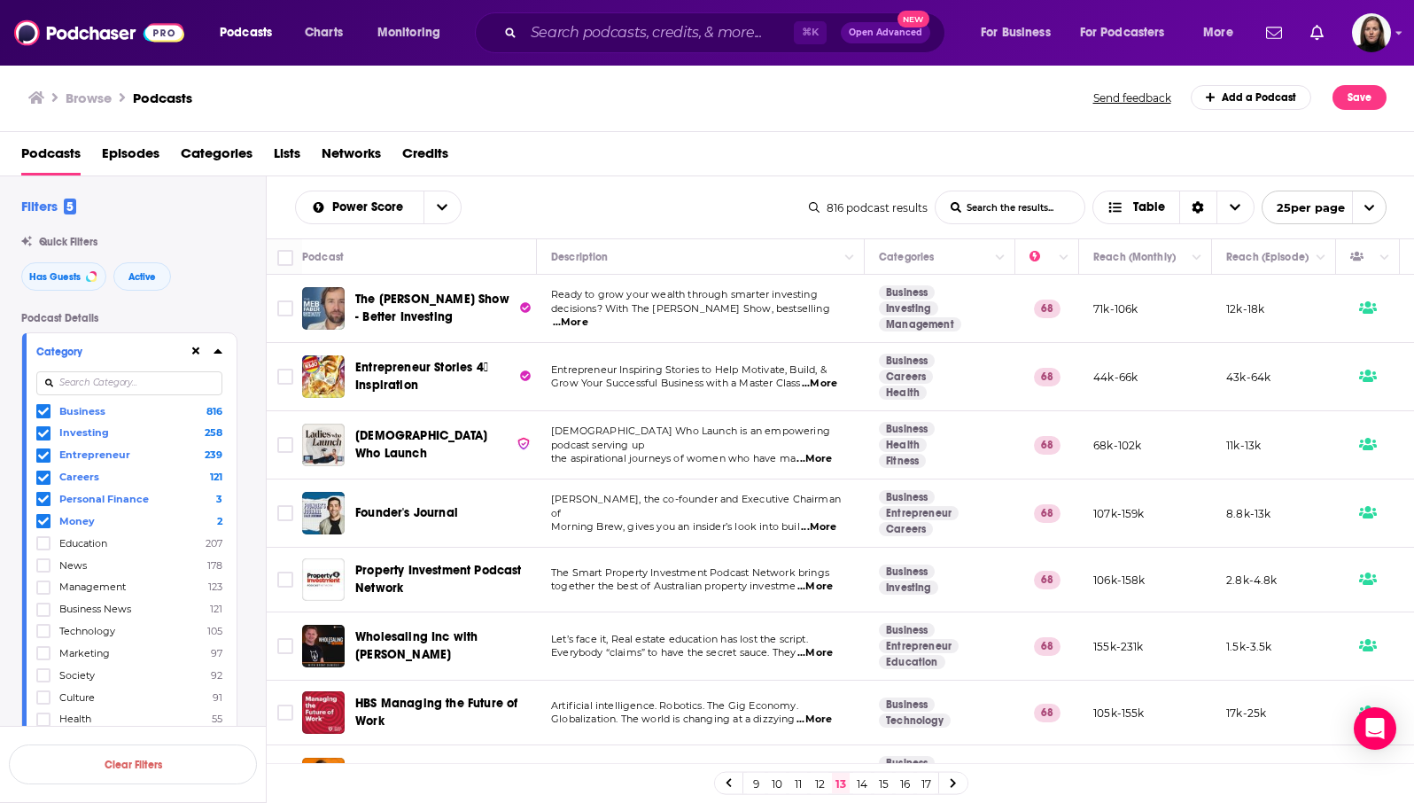
click at [954, 781] on icon at bounding box center [953, 783] width 7 height 11
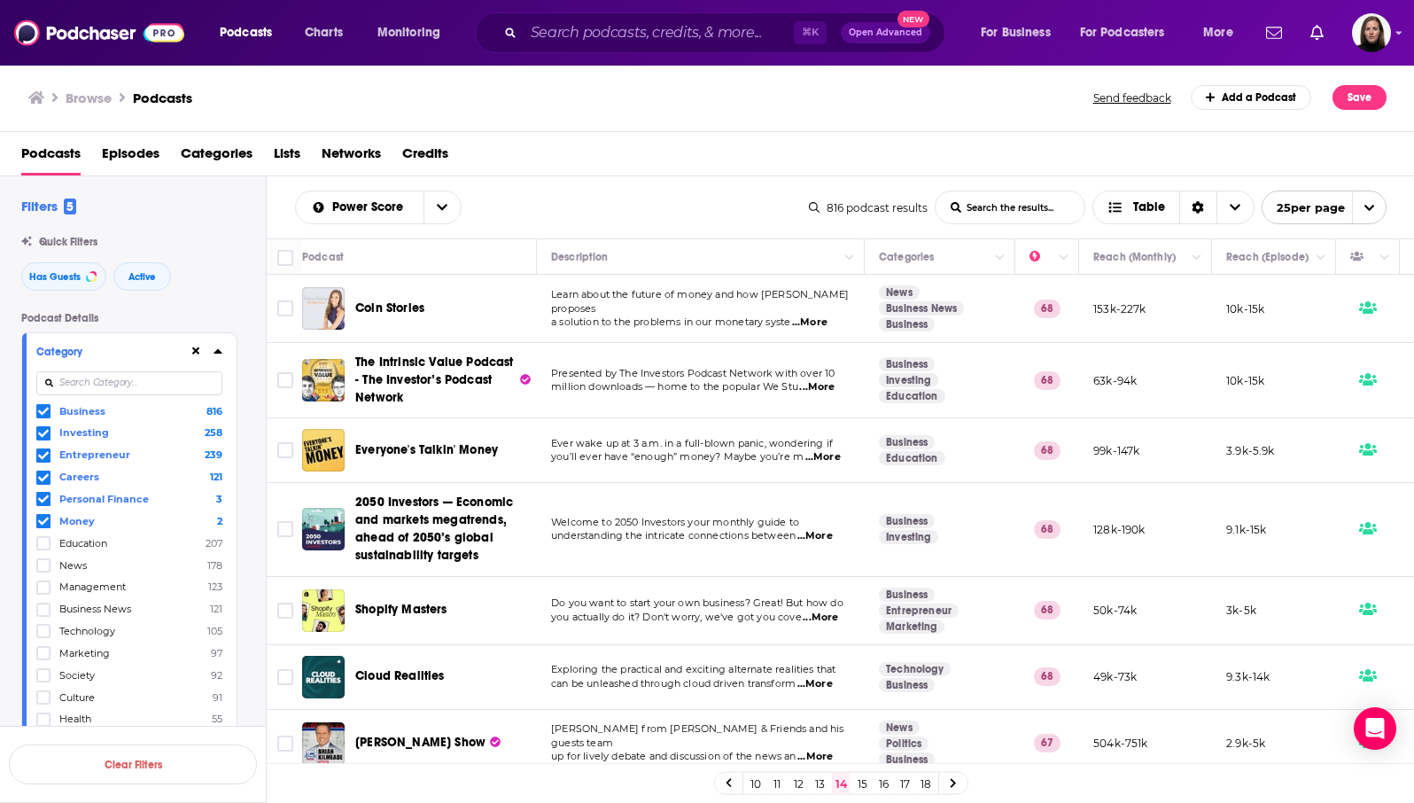
click at [933, 786] on link "18" at bounding box center [926, 783] width 18 height 21
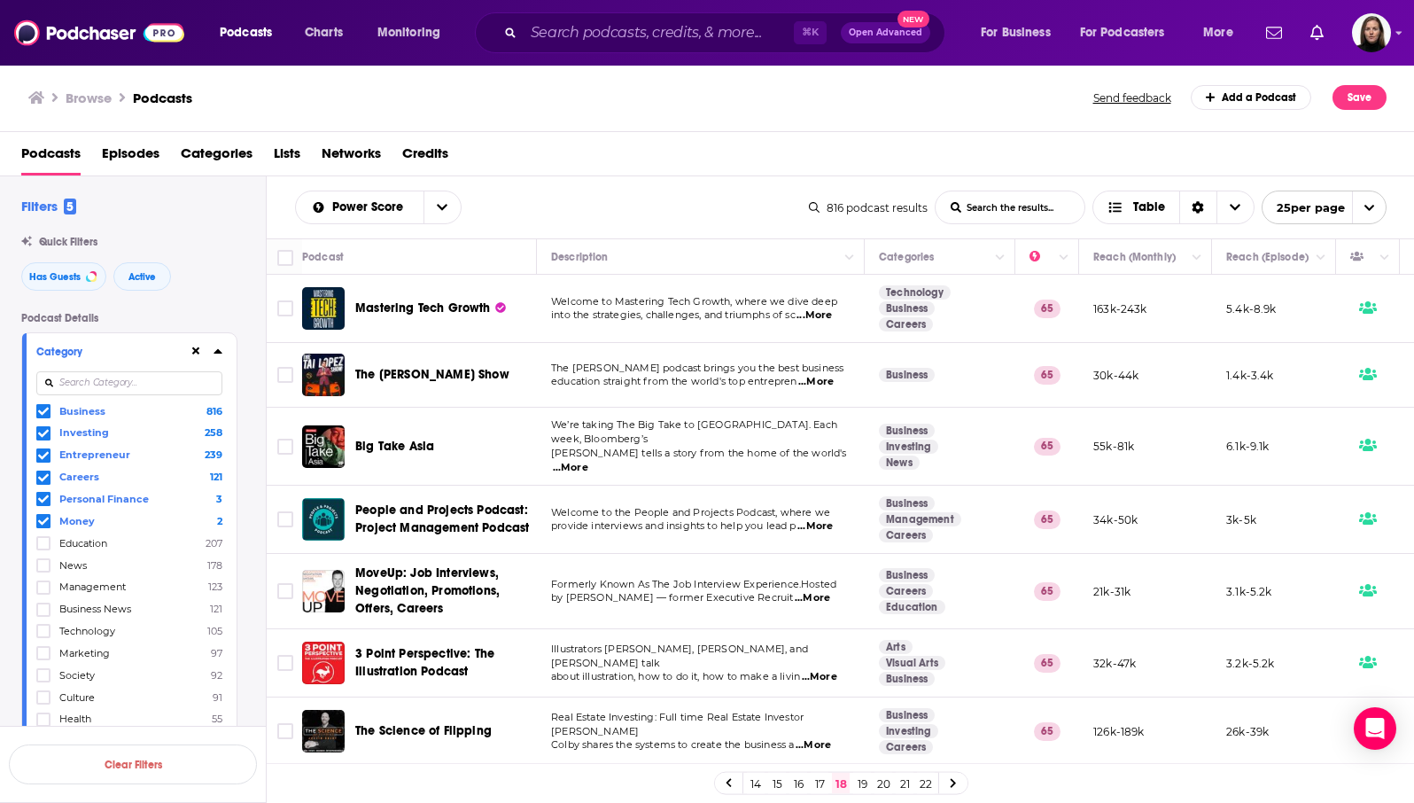
click at [924, 783] on link "22" at bounding box center [926, 783] width 18 height 21
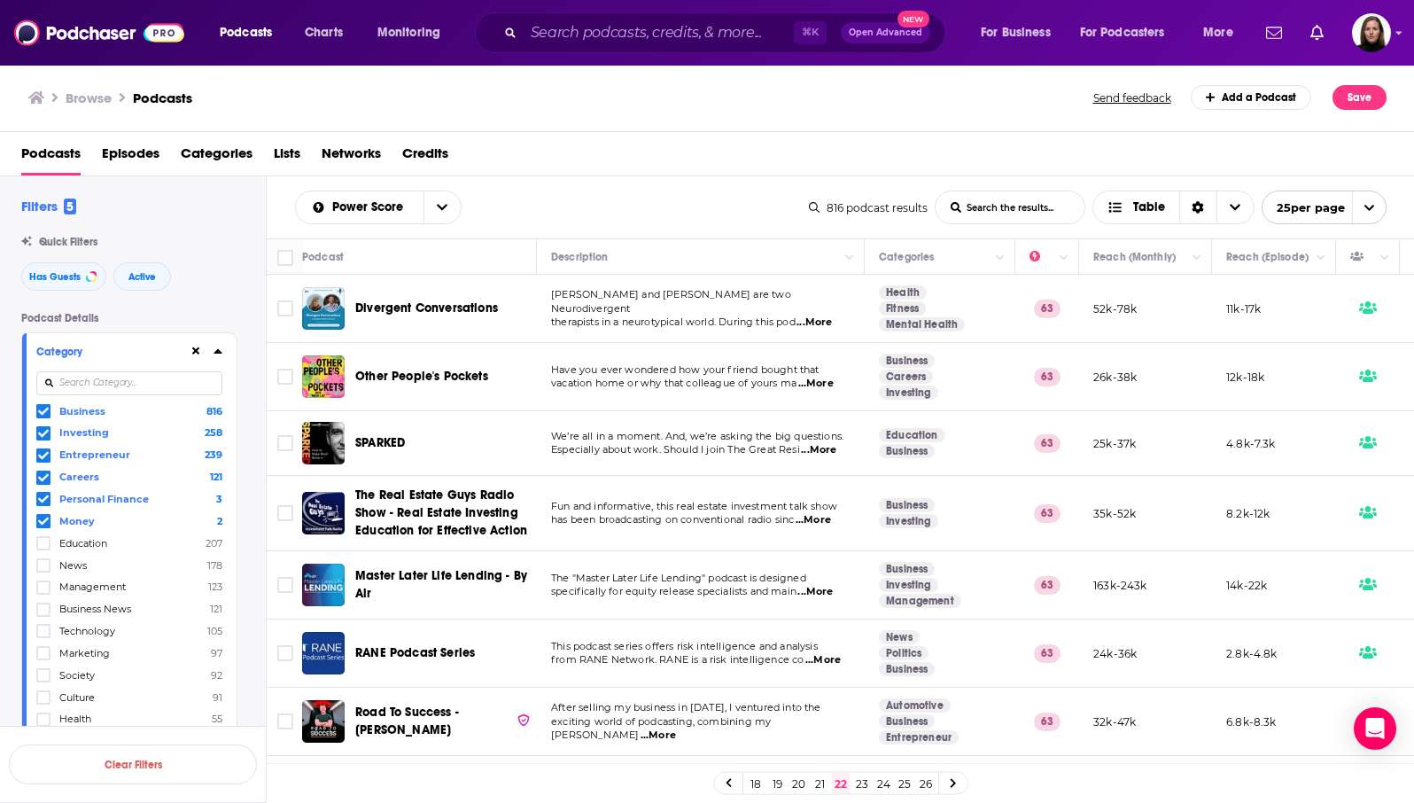
click at [728, 778] on icon at bounding box center [729, 783] width 7 height 11
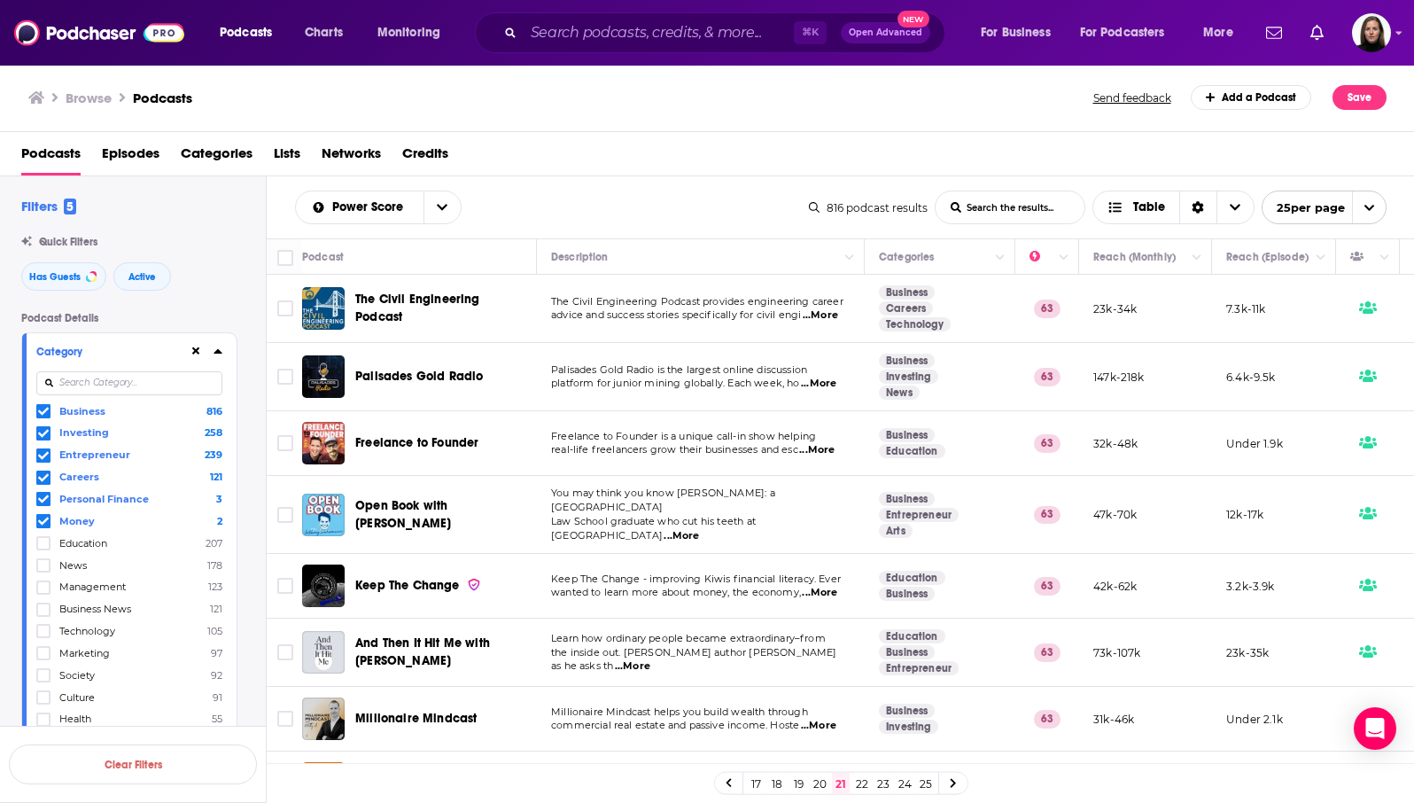
click at [728, 782] on icon at bounding box center [729, 783] width 7 height 11
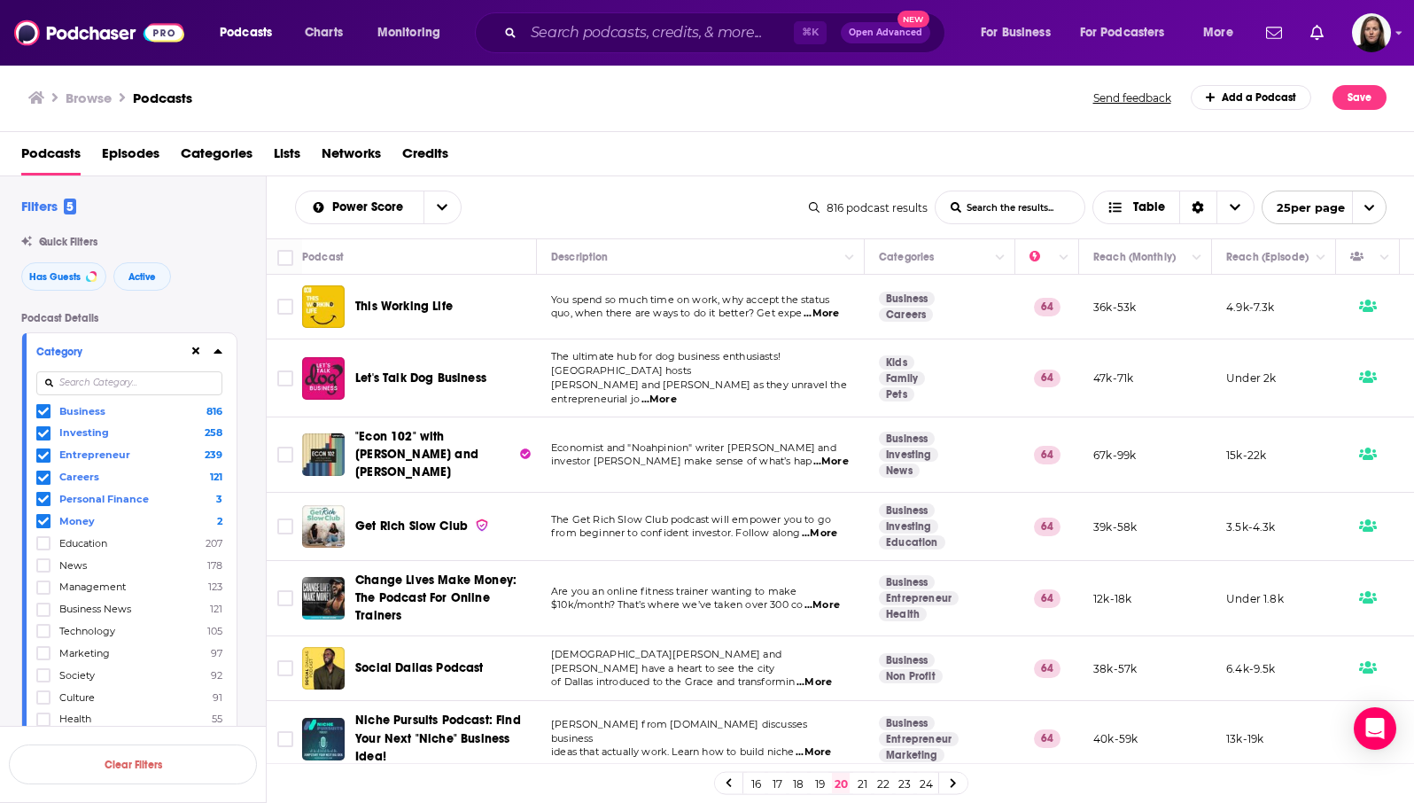
click at [728, 782] on icon at bounding box center [729, 783] width 7 height 11
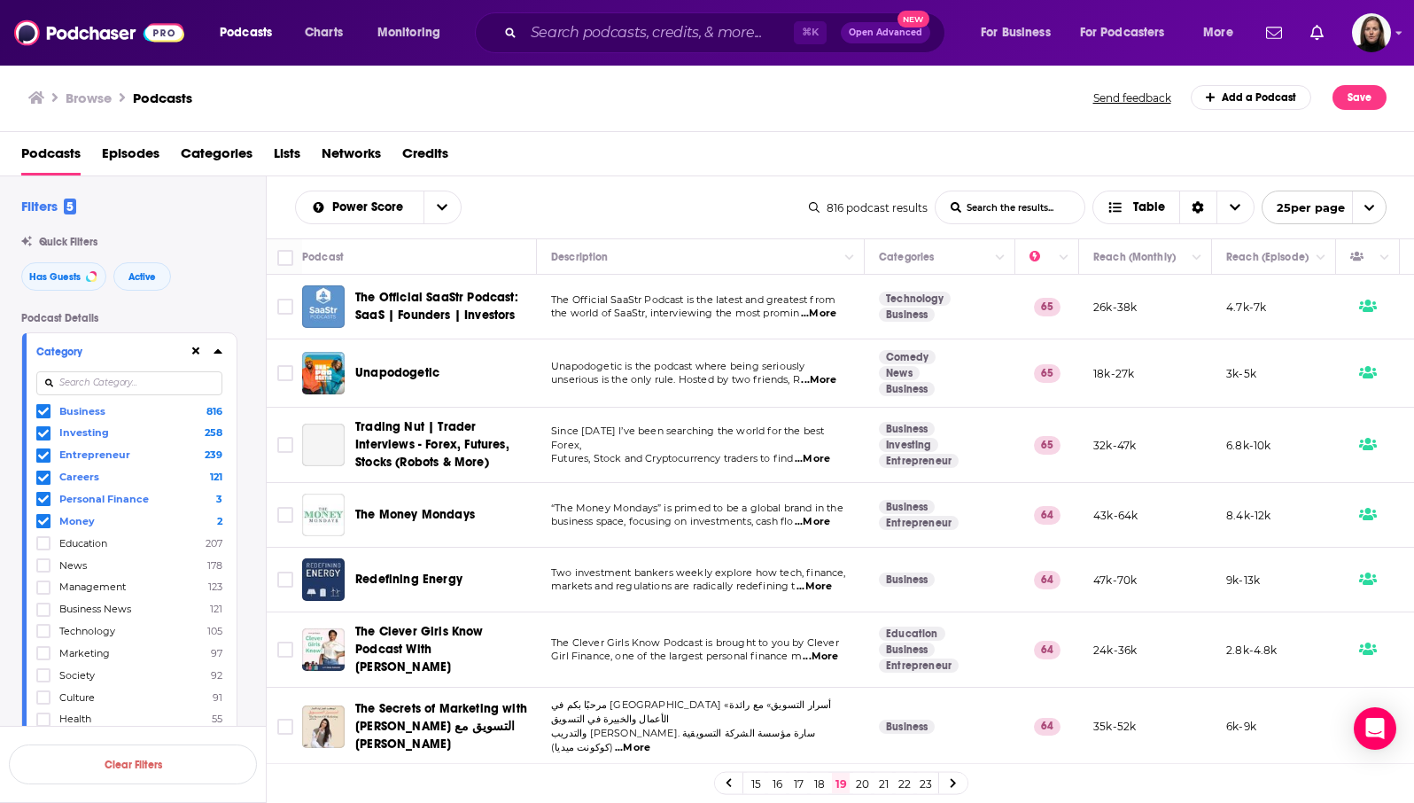
click at [752, 786] on link "15" at bounding box center [756, 783] width 18 height 21
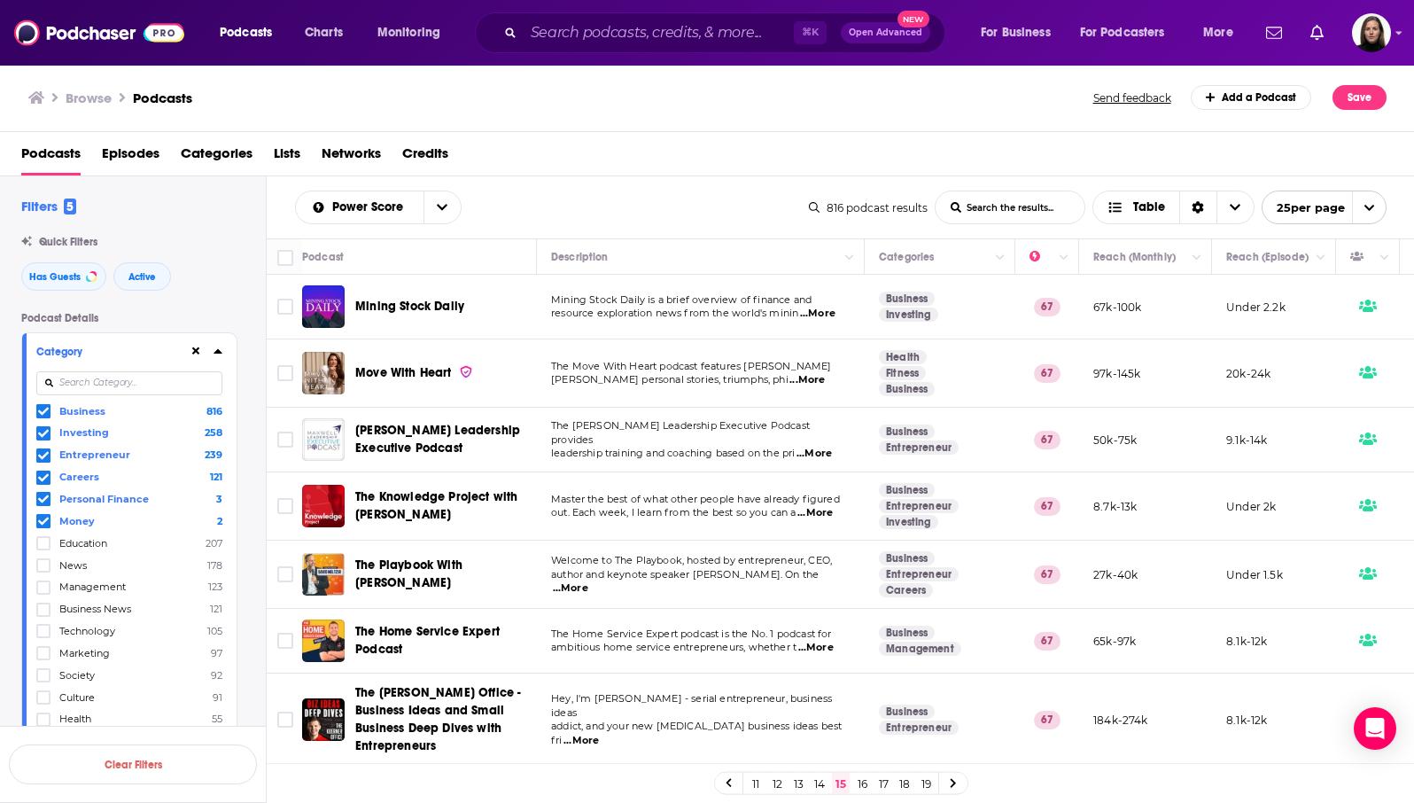
click at [752, 783] on link "11" at bounding box center [756, 783] width 18 height 21
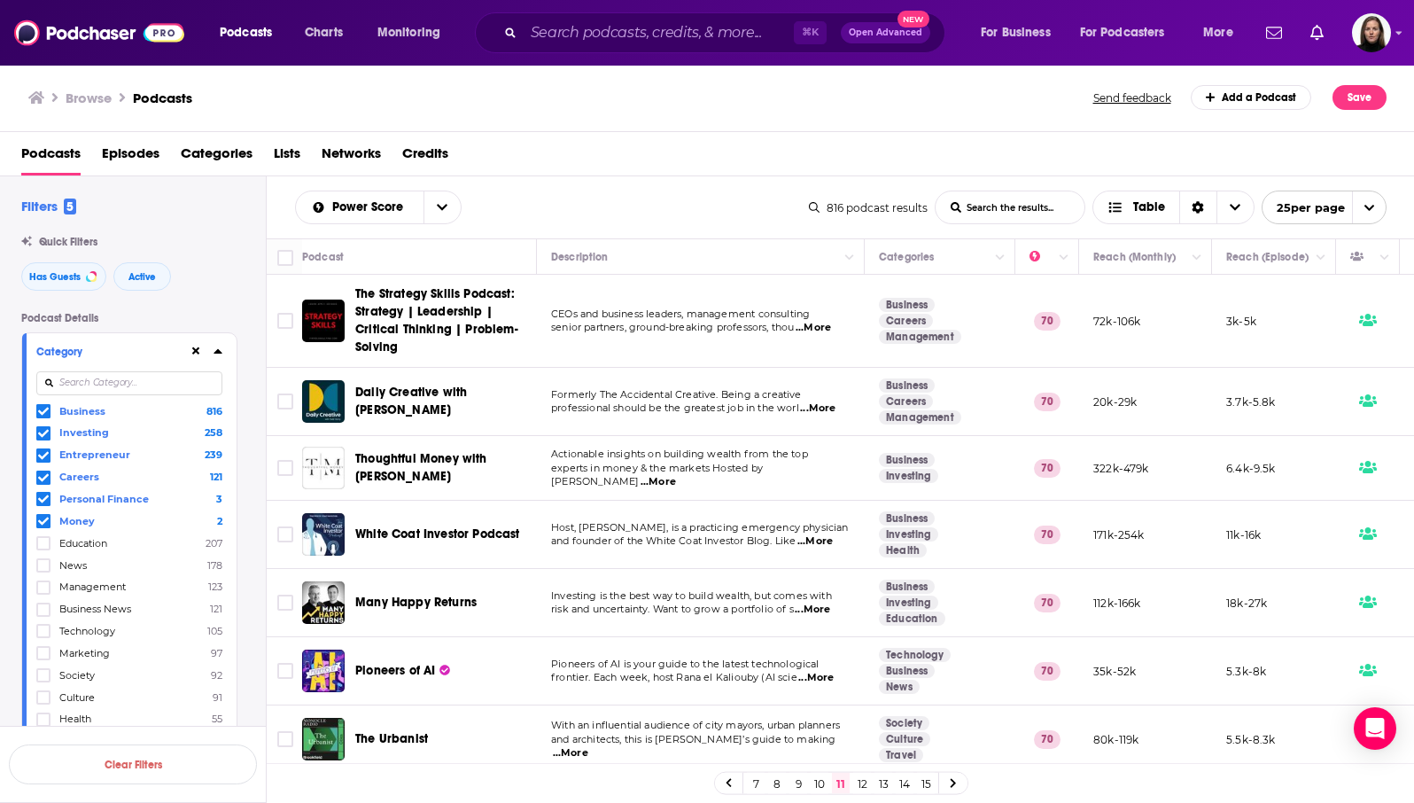
click at [728, 783] on icon at bounding box center [728, 783] width 5 height 9
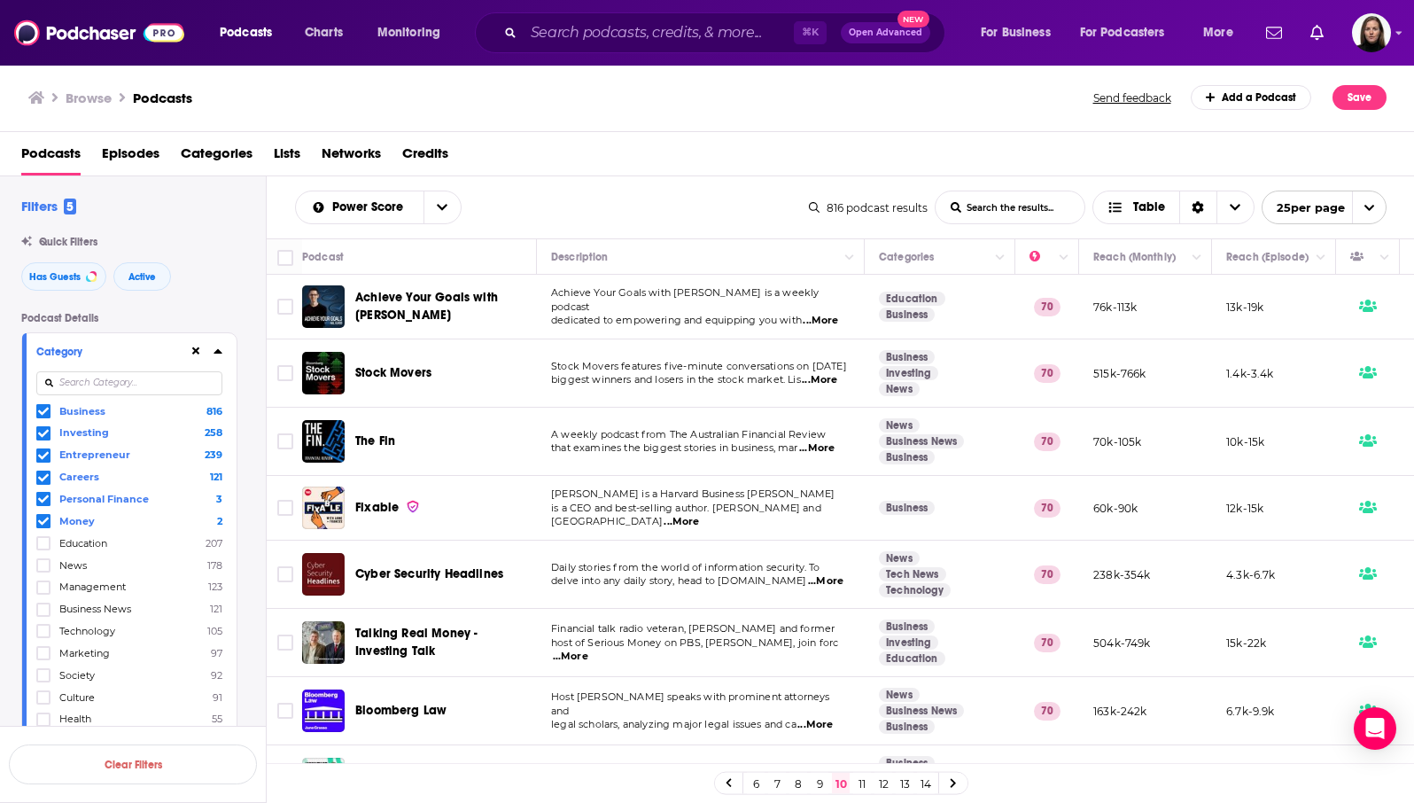
click at [755, 786] on link "6" at bounding box center [756, 783] width 18 height 21
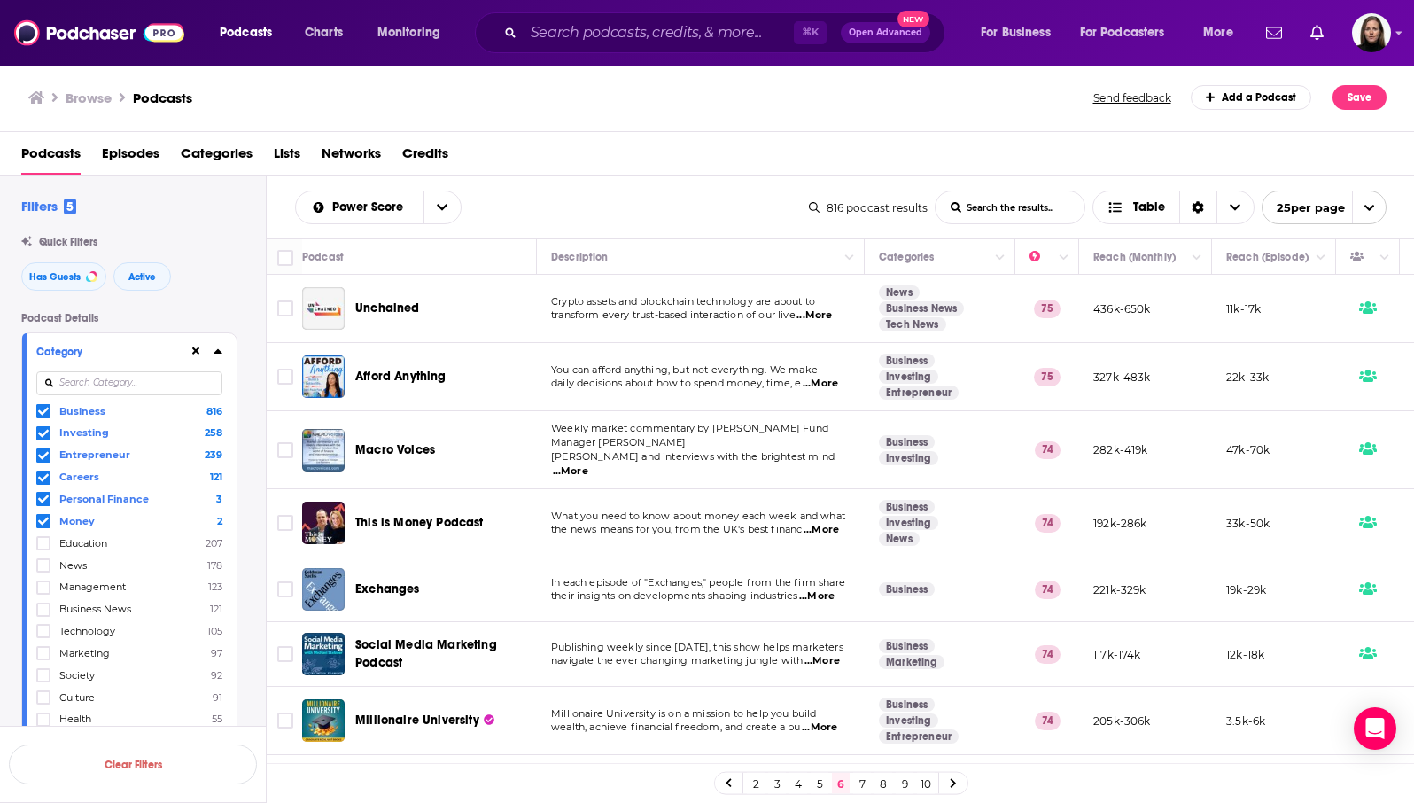
click at [756, 784] on link "2" at bounding box center [756, 783] width 18 height 21
